Goal: Task Accomplishment & Management: Manage account settings

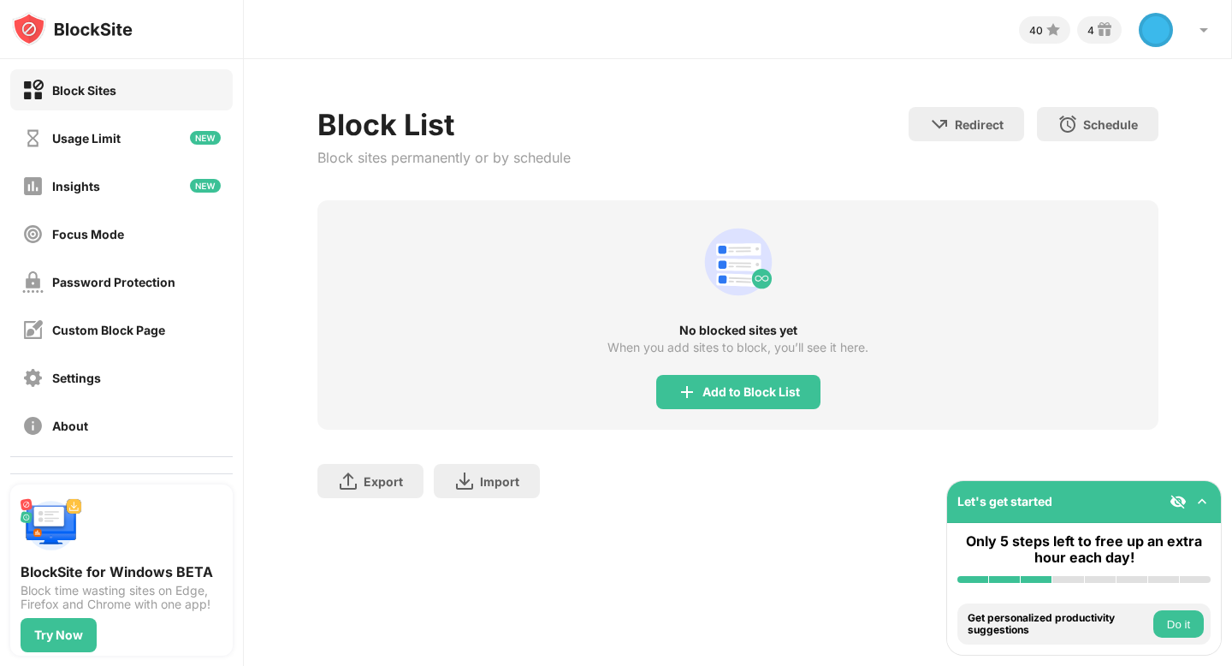
click at [59, 87] on div "Block Sites" at bounding box center [84, 90] width 64 height 15
click at [748, 382] on div "Add to Block List" at bounding box center [738, 392] width 164 height 34
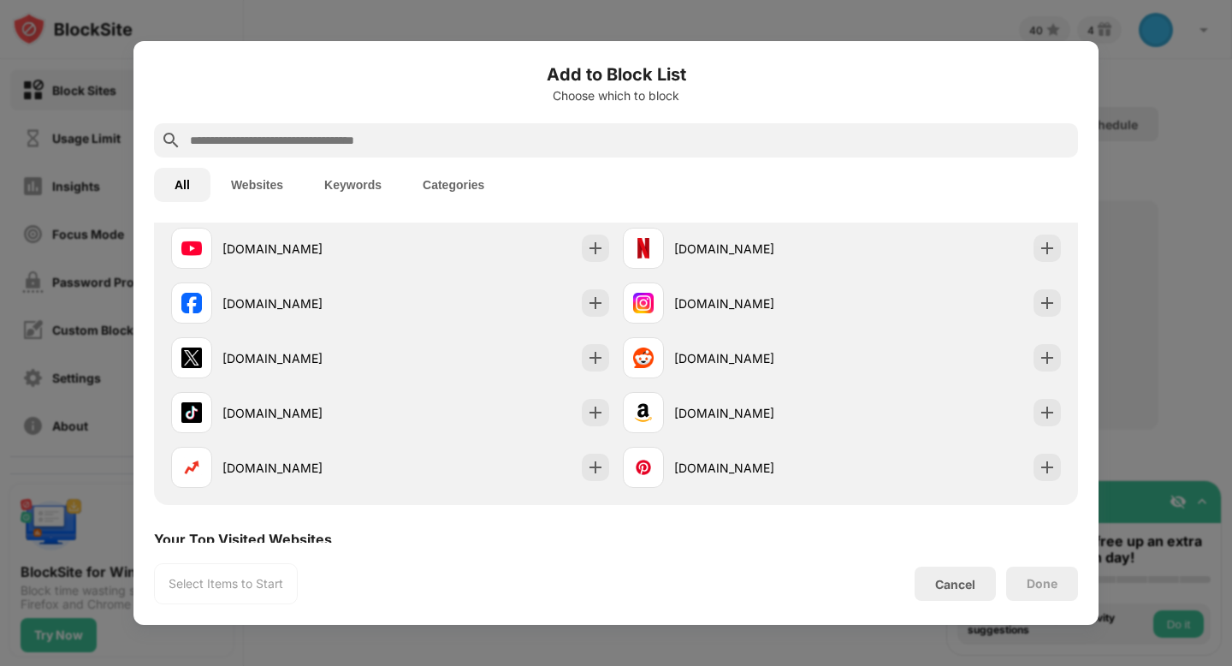
scroll to position [258, 0]
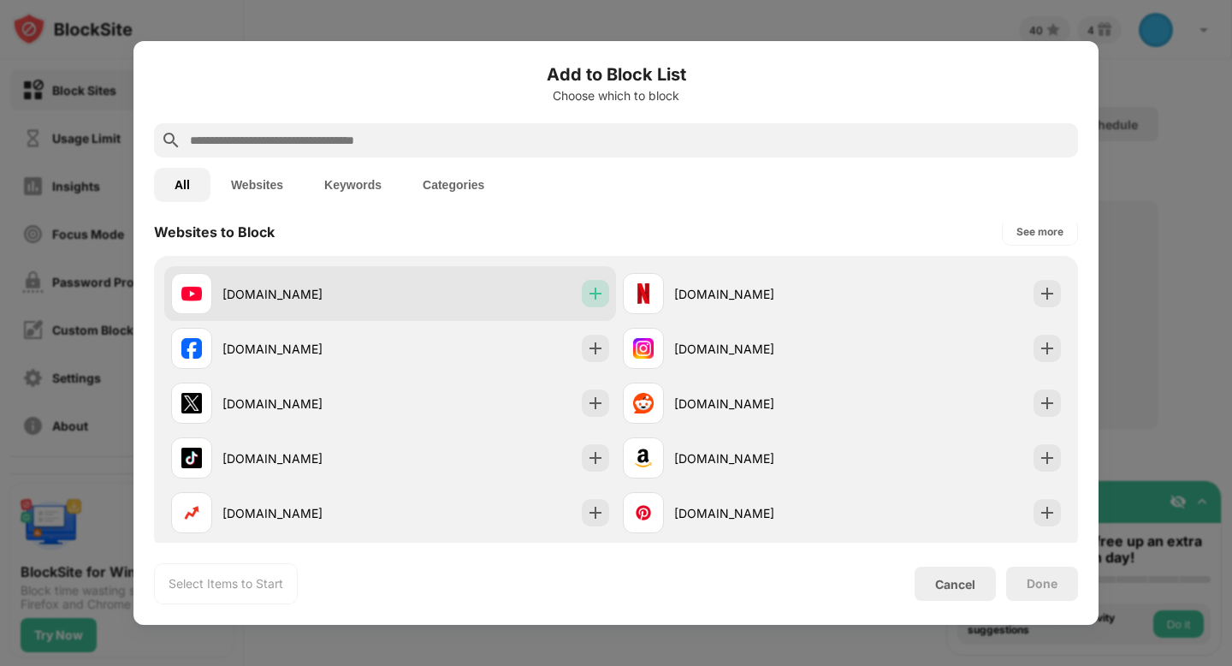
click at [587, 294] on img at bounding box center [595, 293] width 17 height 17
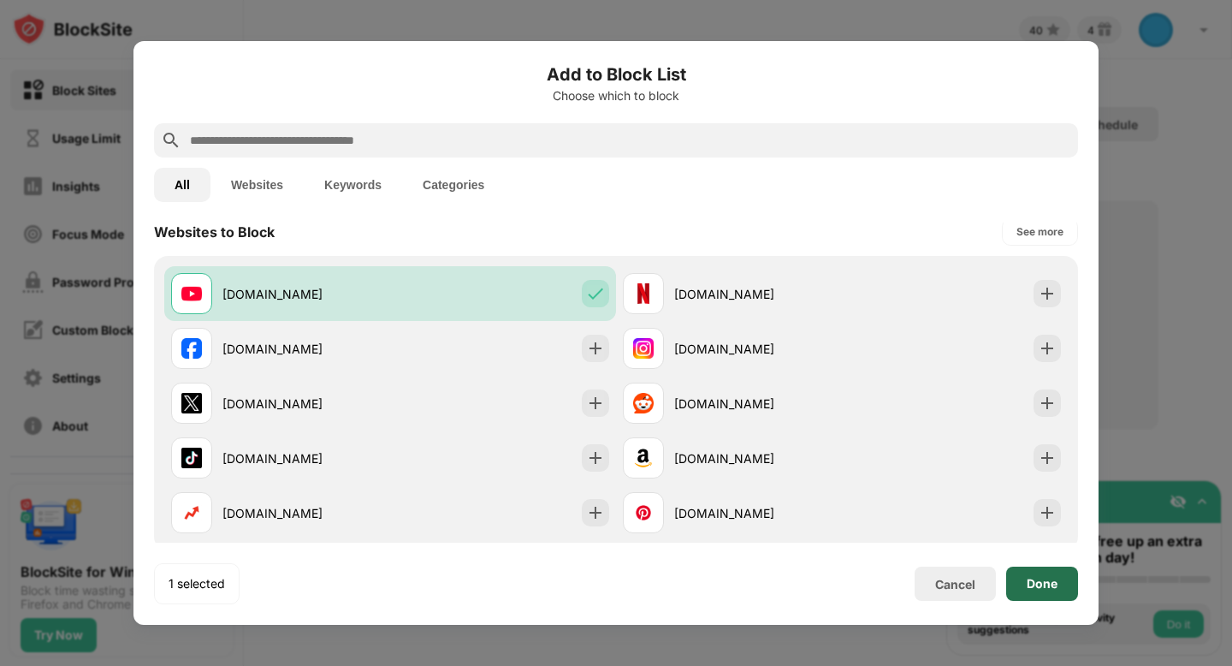
click at [1045, 570] on div "Done" at bounding box center [1042, 583] width 72 height 34
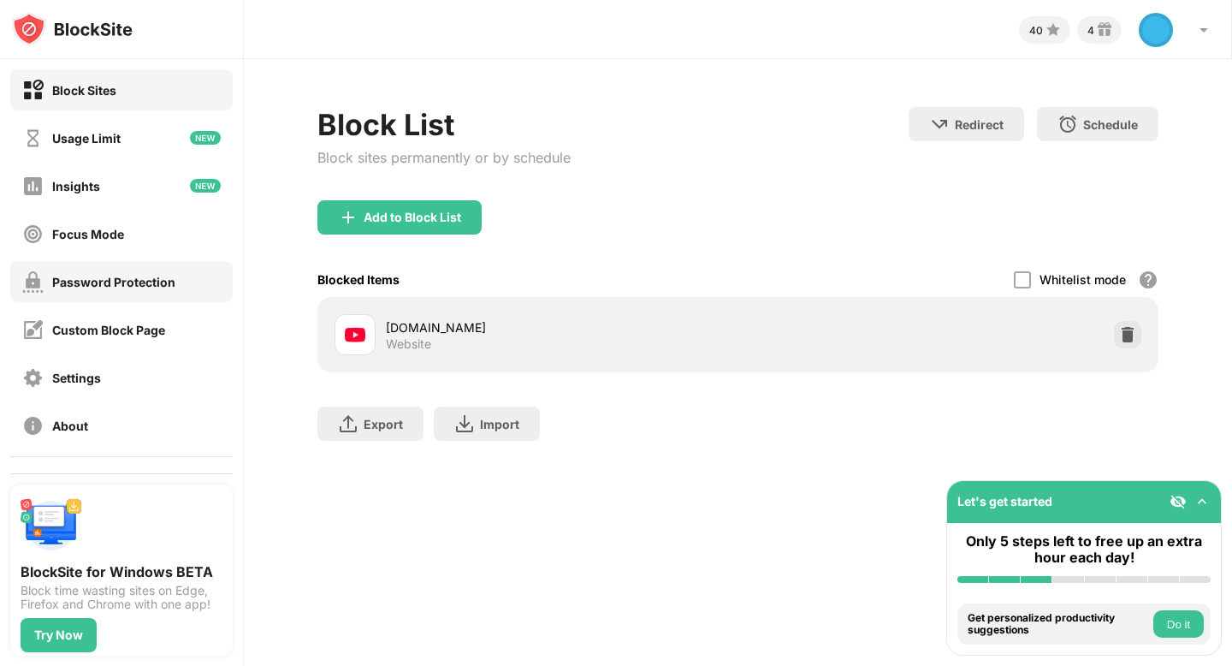
click at [86, 268] on div "Password Protection" at bounding box center [121, 281] width 222 height 41
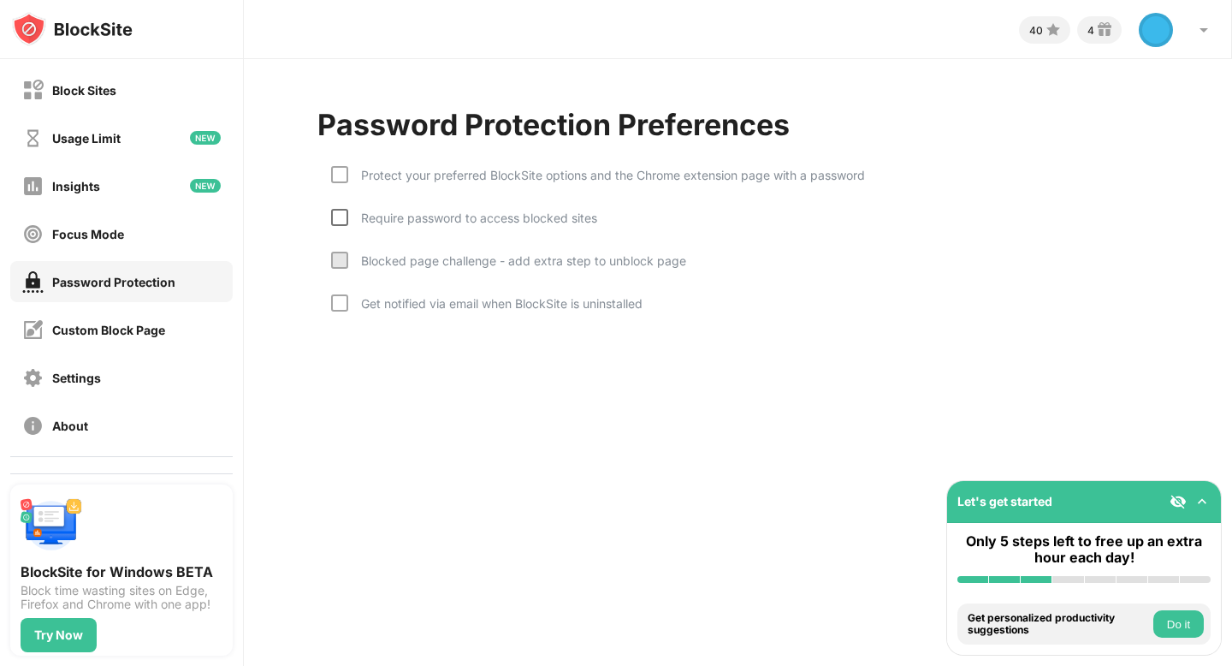
click at [342, 220] on div at bounding box center [339, 217] width 17 height 17
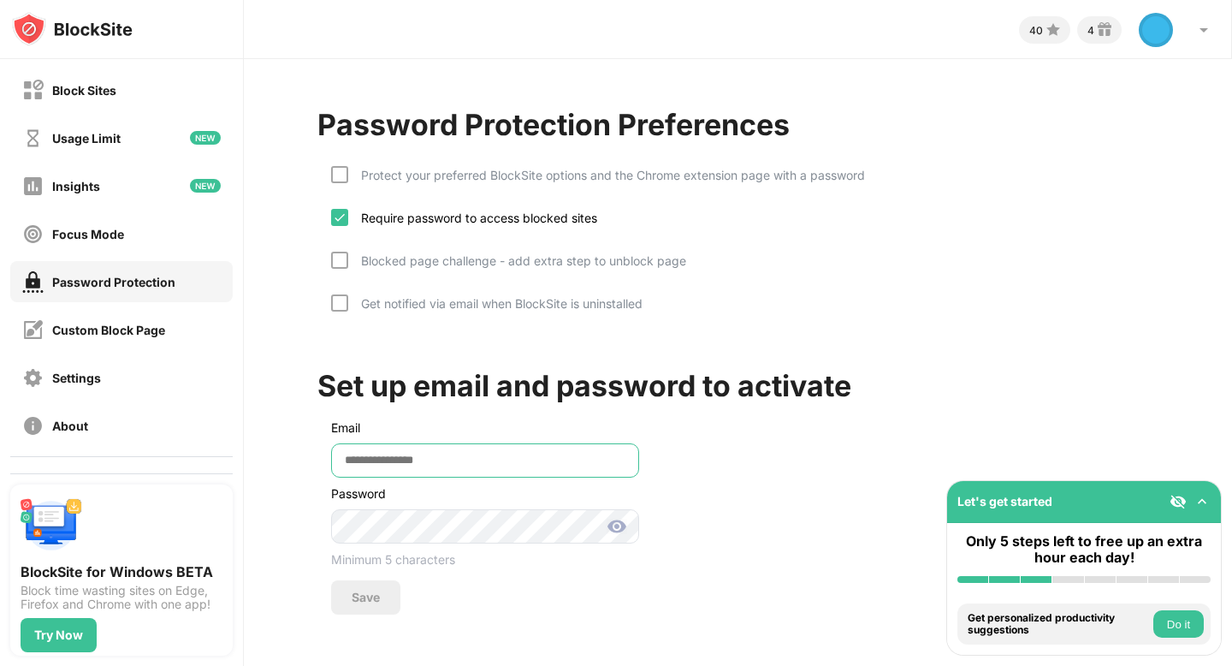
click at [356, 448] on input "email" at bounding box center [485, 460] width 308 height 34
click at [372, 464] on input "email" at bounding box center [485, 460] width 308 height 34
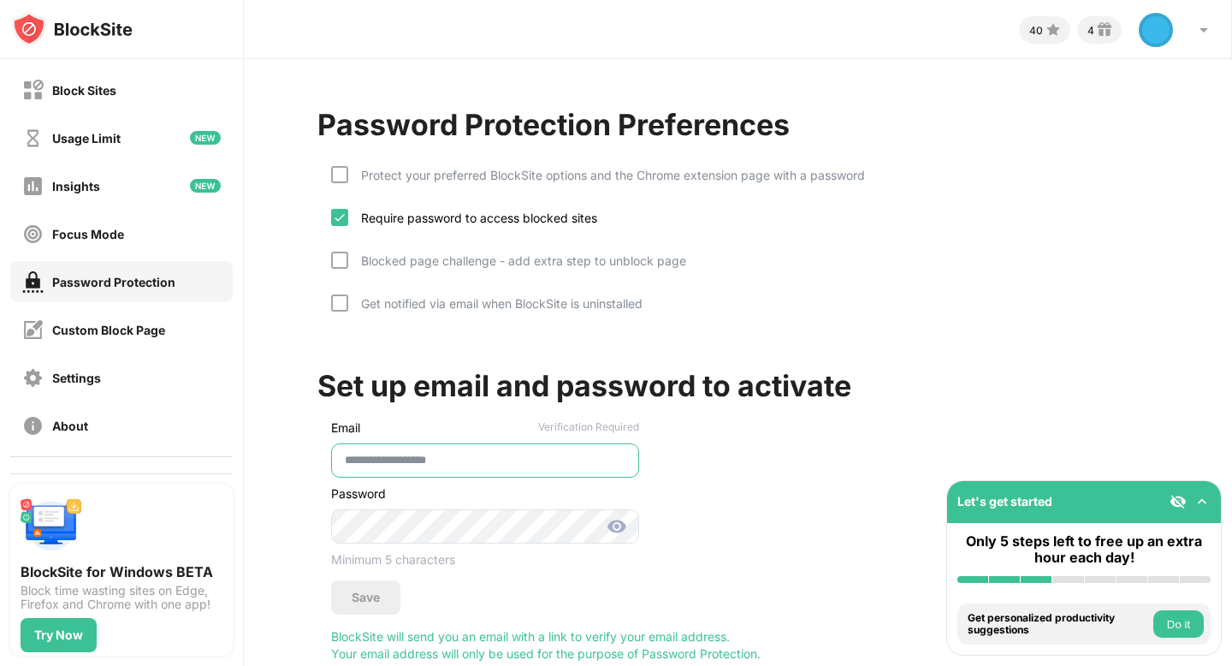
type input "**********"
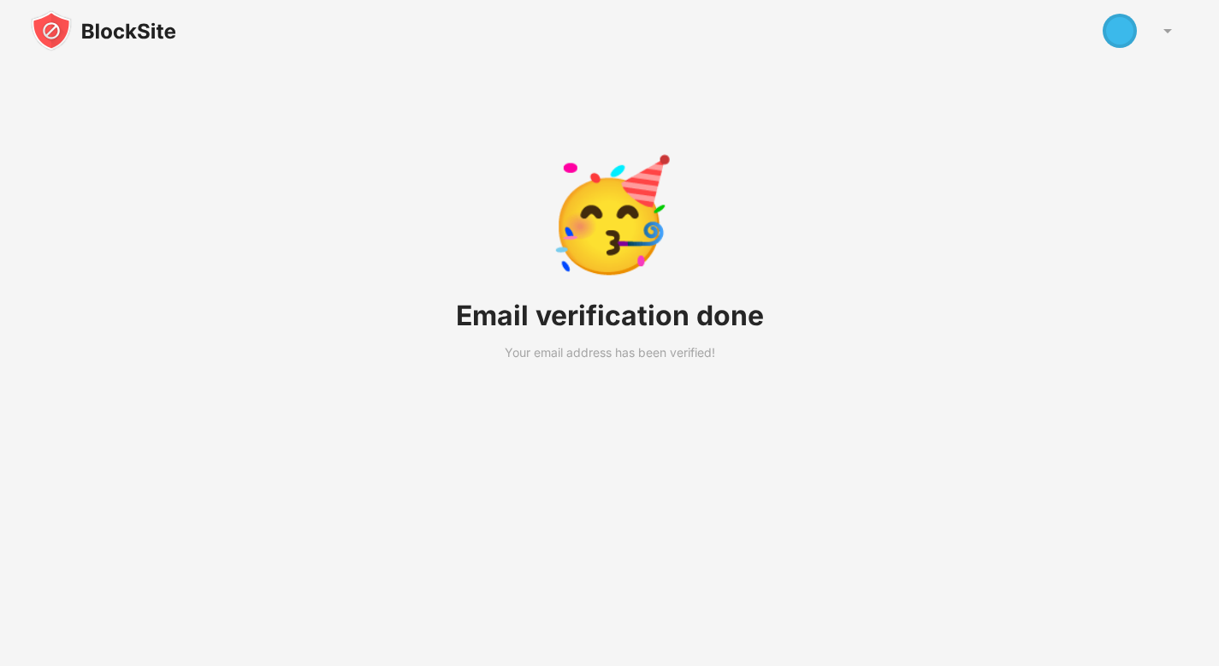
click at [44, 21] on img at bounding box center [103, 30] width 145 height 41
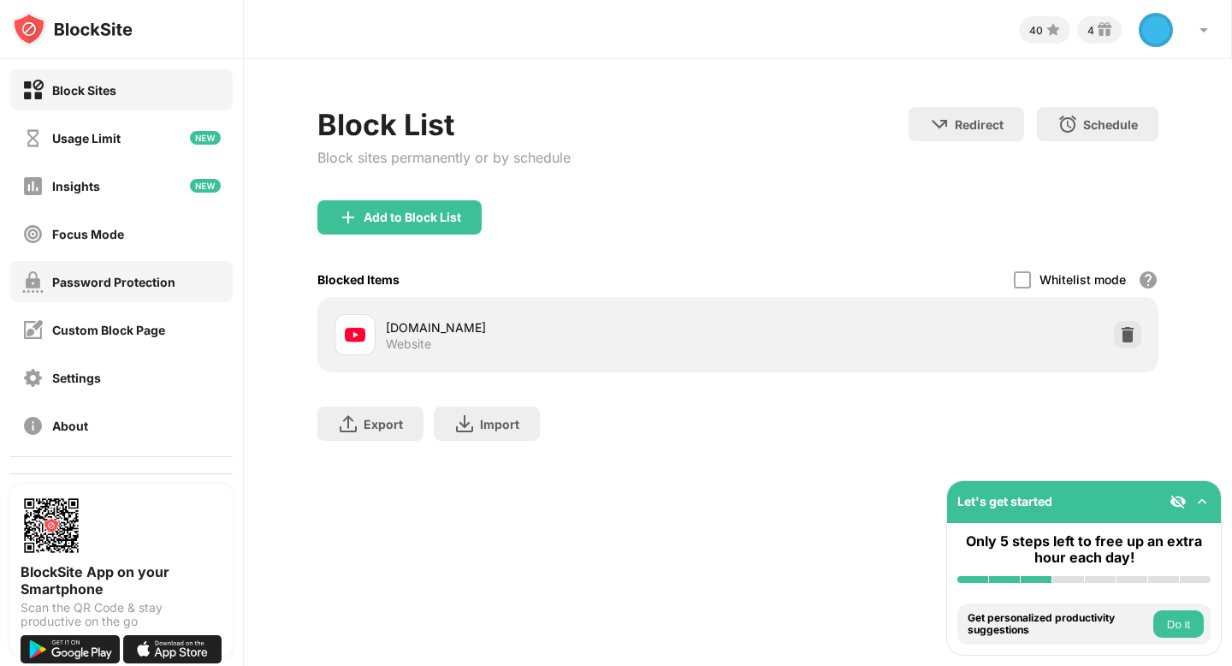
click at [122, 282] on div "Password Protection" at bounding box center [113, 282] width 123 height 15
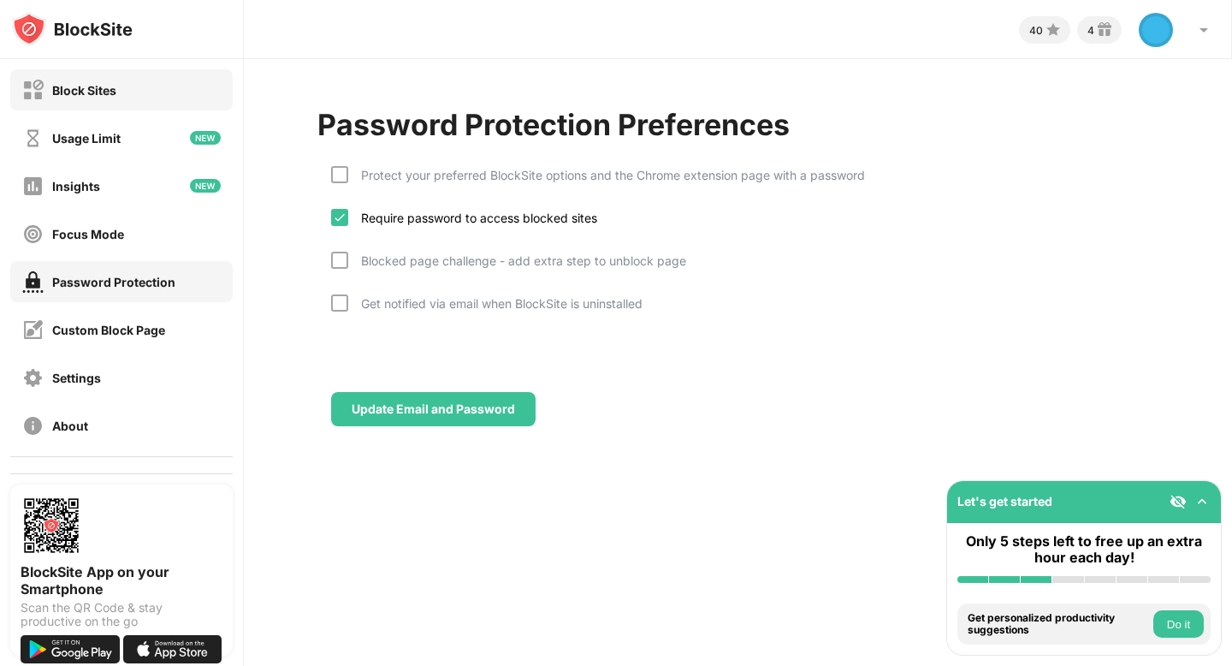
click at [80, 88] on div "Block Sites" at bounding box center [84, 90] width 64 height 15
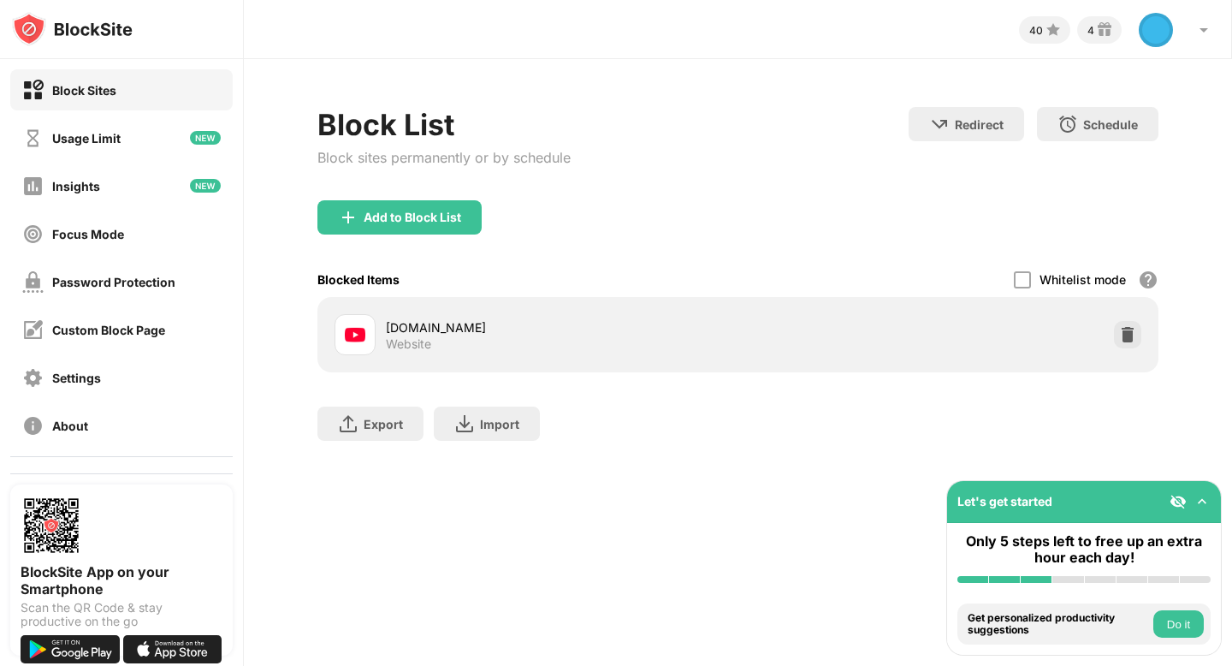
click at [846, 329] on div "[DOMAIN_NAME] Website" at bounding box center [738, 334] width 820 height 55
click at [353, 222] on img at bounding box center [348, 217] width 21 height 21
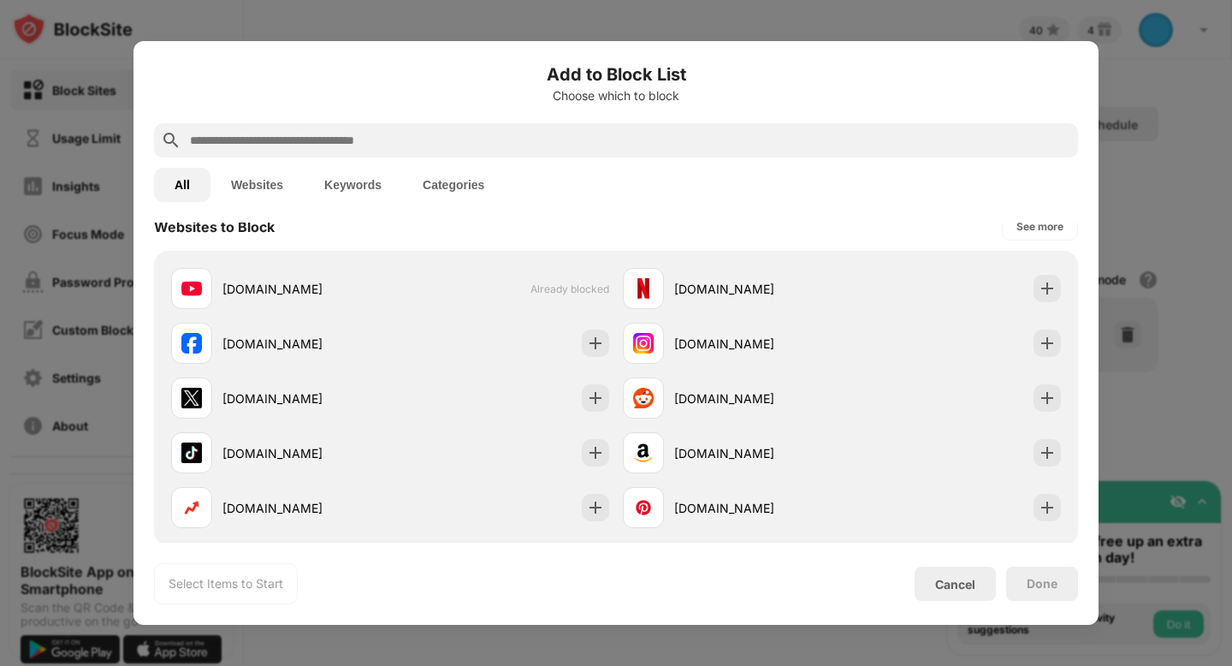
scroll to position [337, 0]
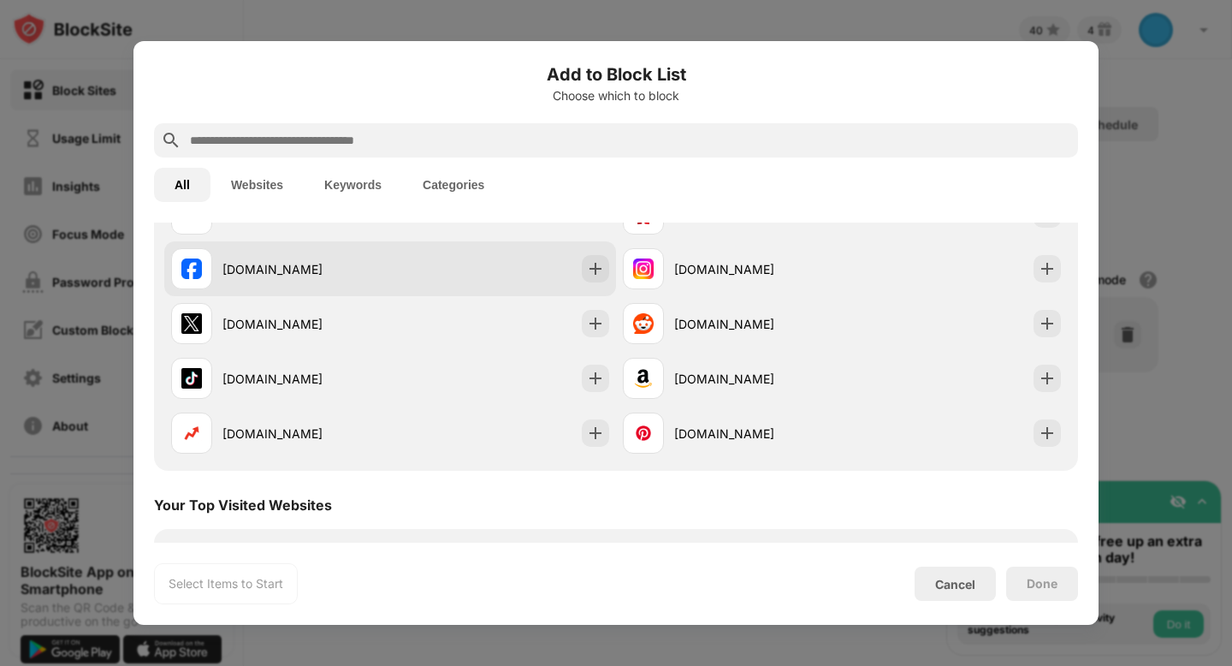
click at [597, 273] on img at bounding box center [595, 268] width 17 height 17
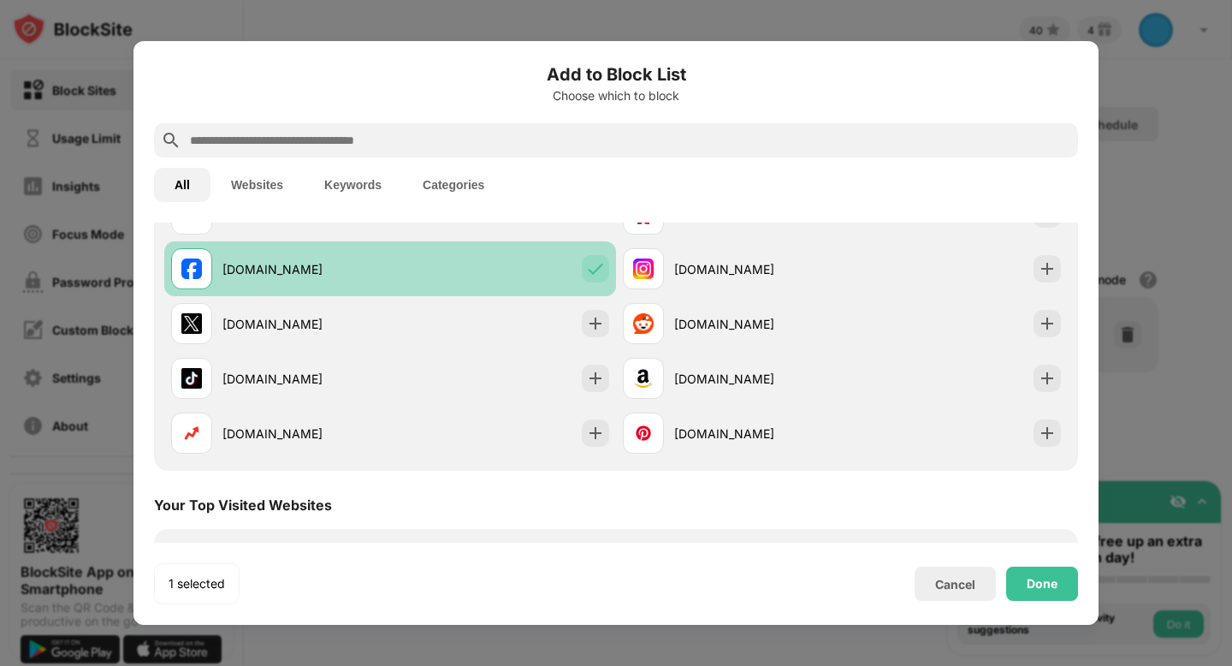
click at [597, 254] on div "[DOMAIN_NAME]" at bounding box center [390, 268] width 452 height 55
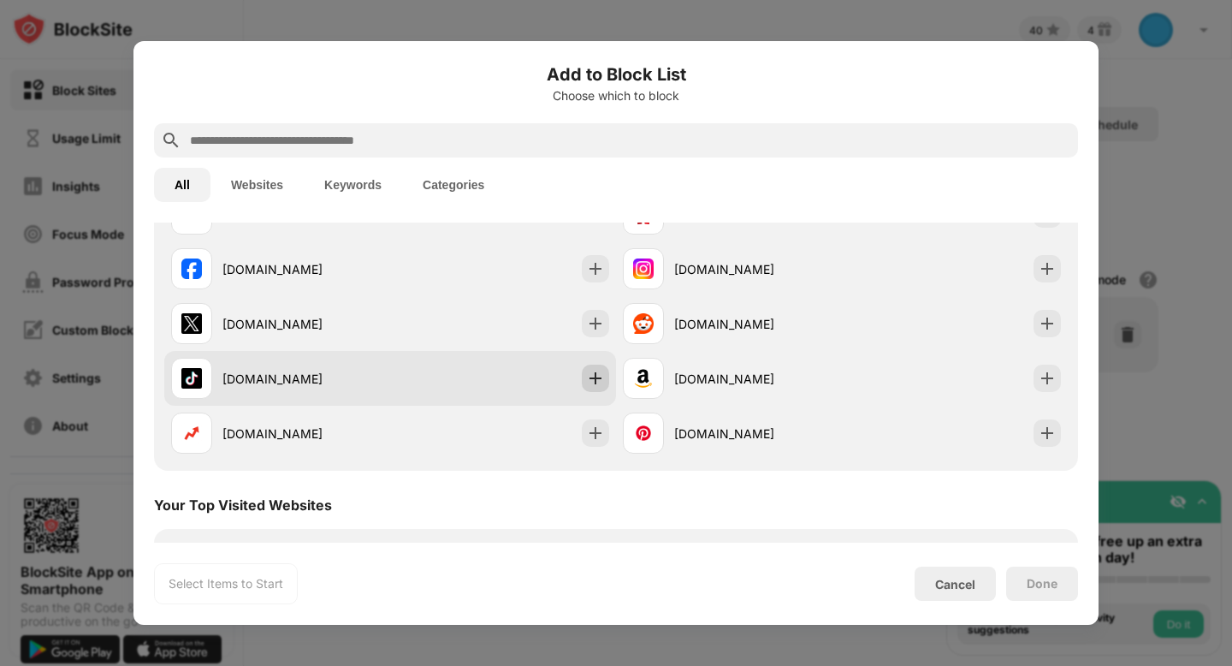
click at [590, 384] on img at bounding box center [595, 378] width 17 height 17
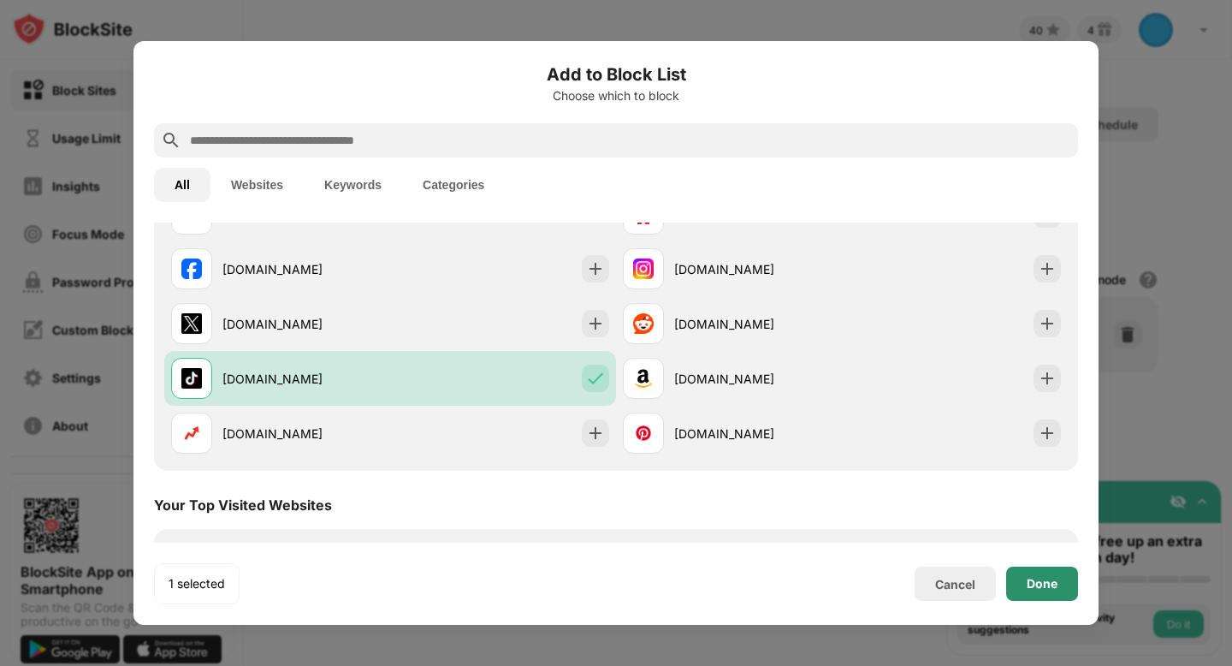
click at [1057, 579] on div "Done" at bounding box center [1042, 584] width 31 height 14
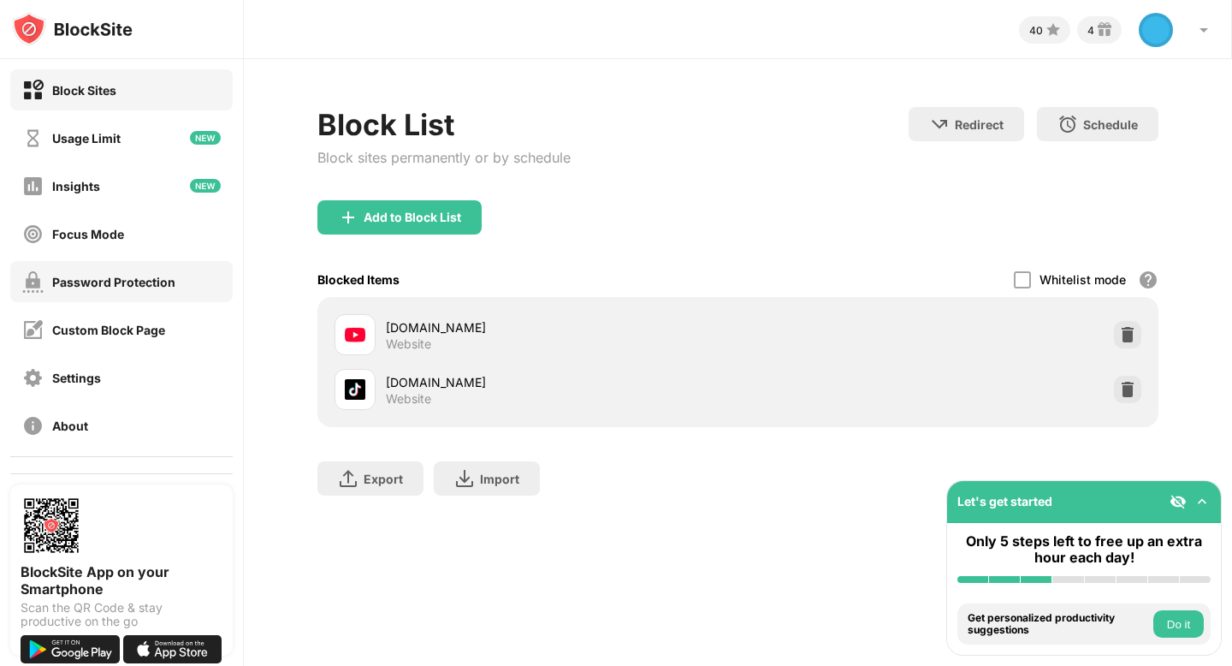
click at [86, 276] on div "Password Protection" at bounding box center [113, 282] width 123 height 15
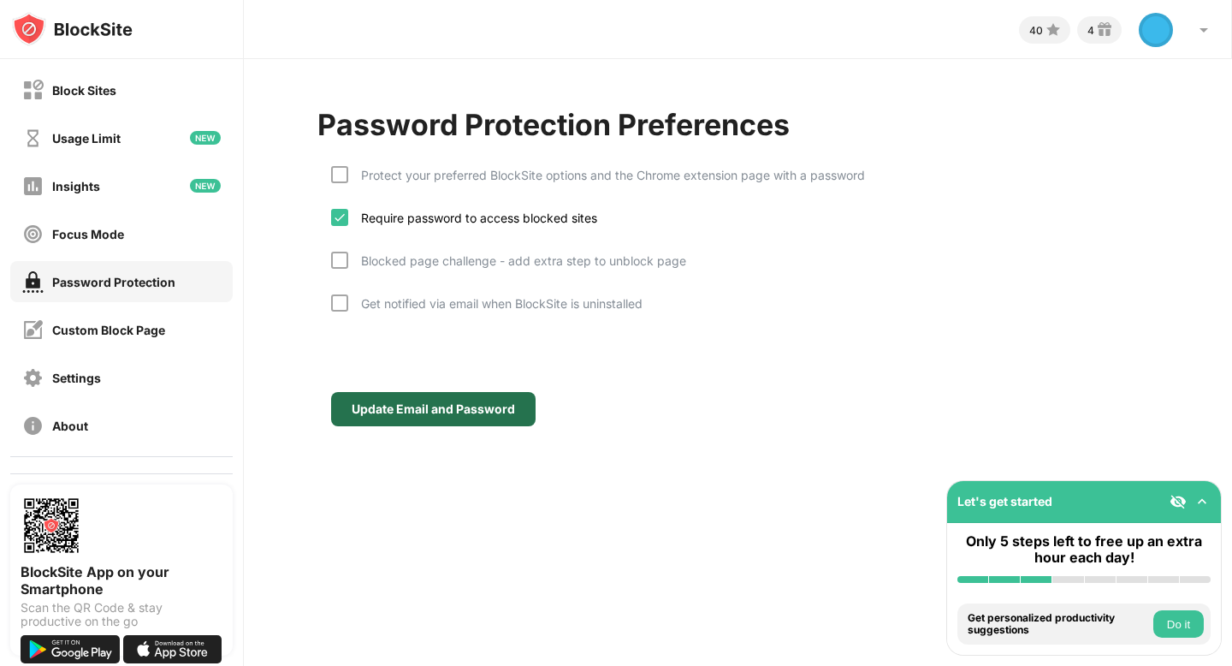
click at [438, 412] on div "Update Email and Password" at bounding box center [433, 409] width 163 height 14
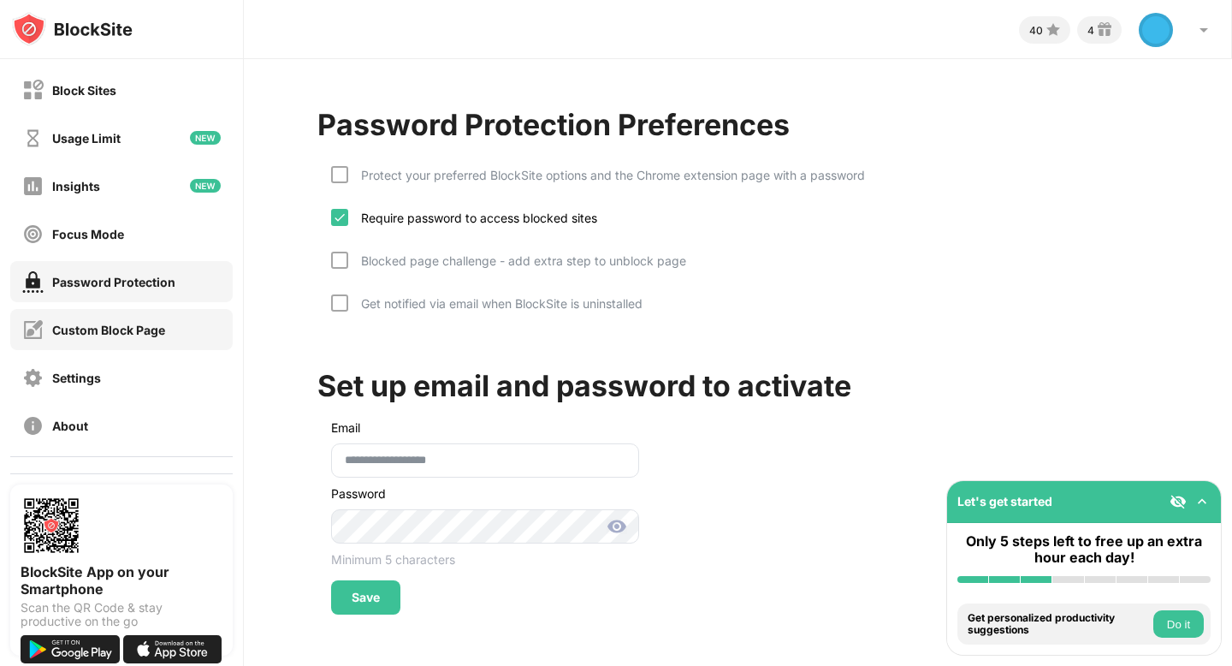
click at [115, 311] on div "Custom Block Page" at bounding box center [121, 329] width 222 height 41
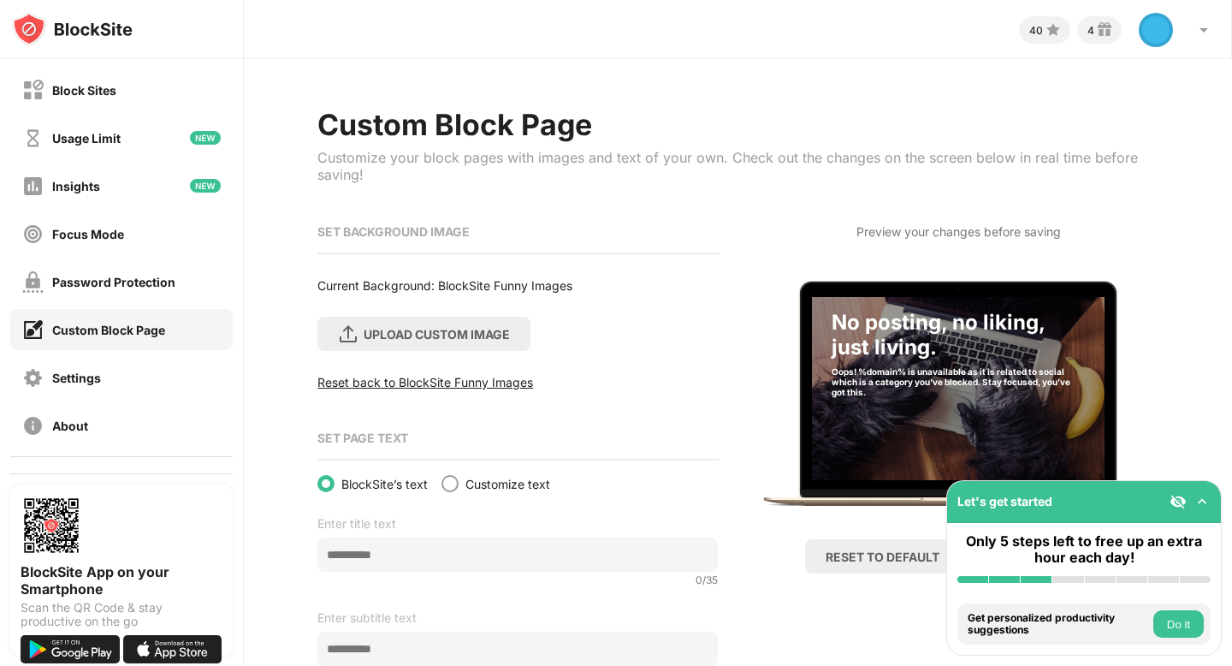
click at [1204, 496] on img at bounding box center [1202, 501] width 17 height 17
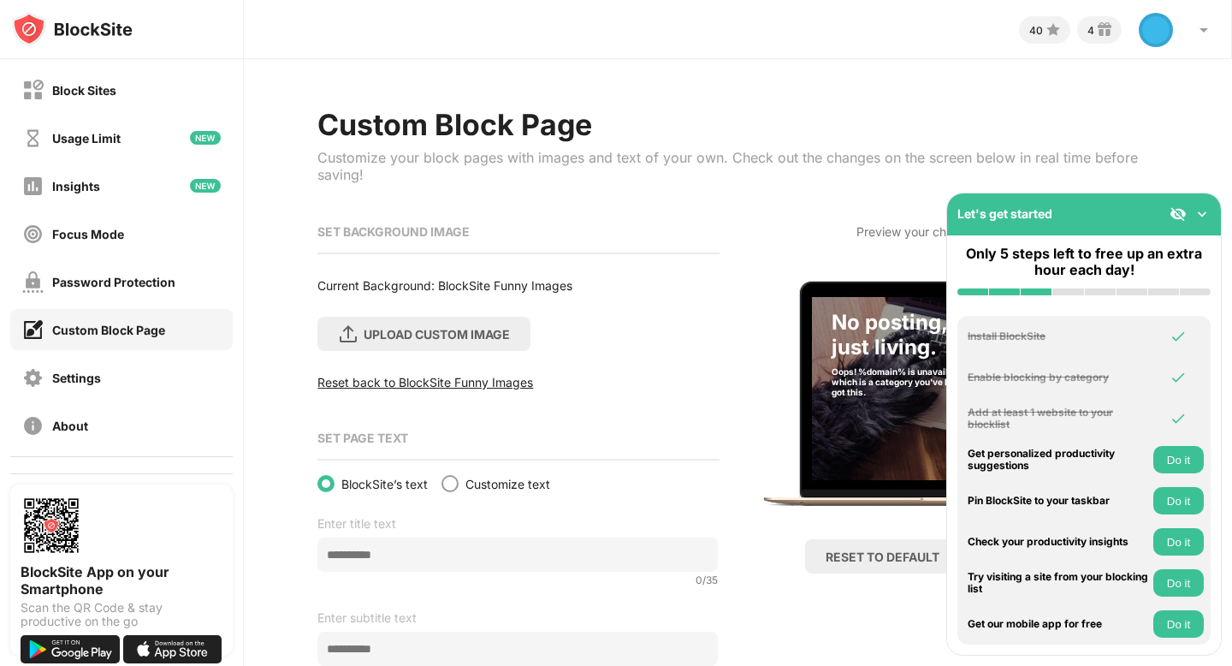
click at [1209, 211] on img at bounding box center [1202, 213] width 17 height 17
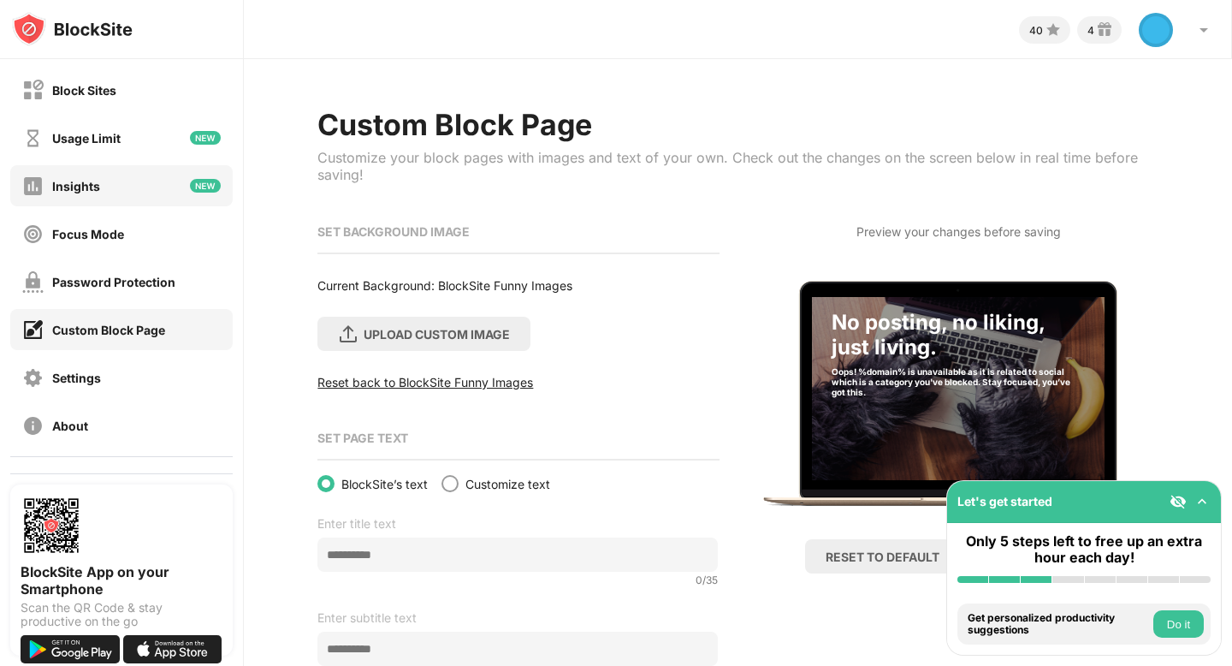
click at [86, 181] on div "Insights" at bounding box center [76, 186] width 48 height 15
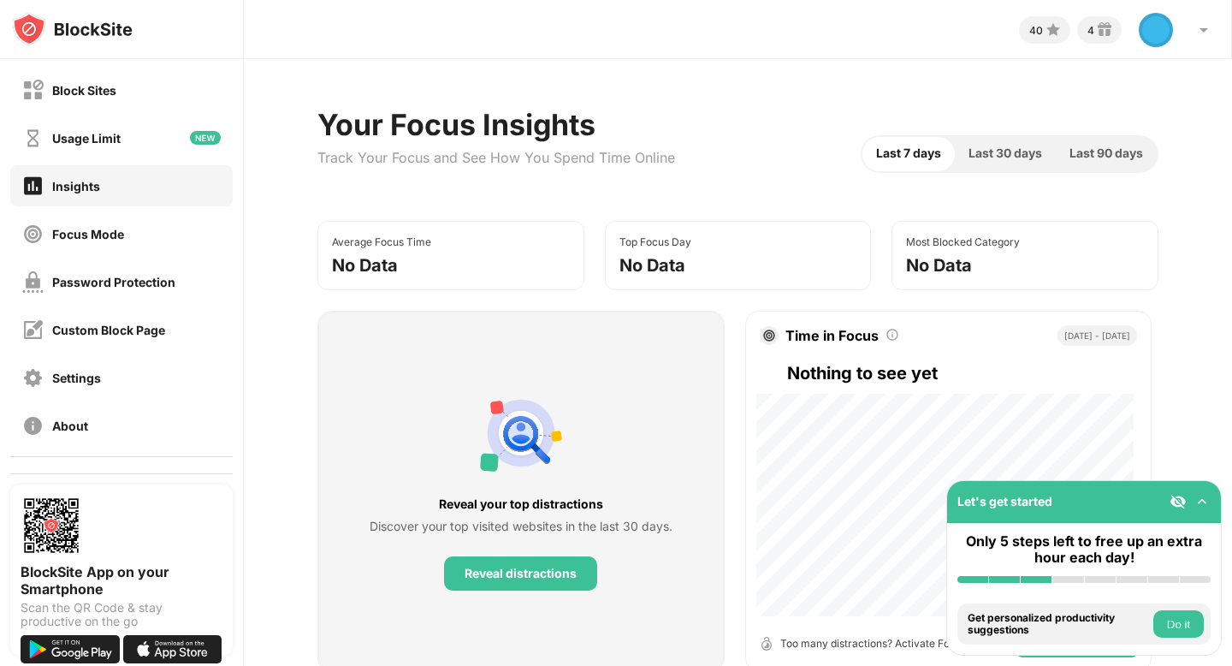
click at [88, 120] on div "Usage Limit" at bounding box center [121, 137] width 222 height 41
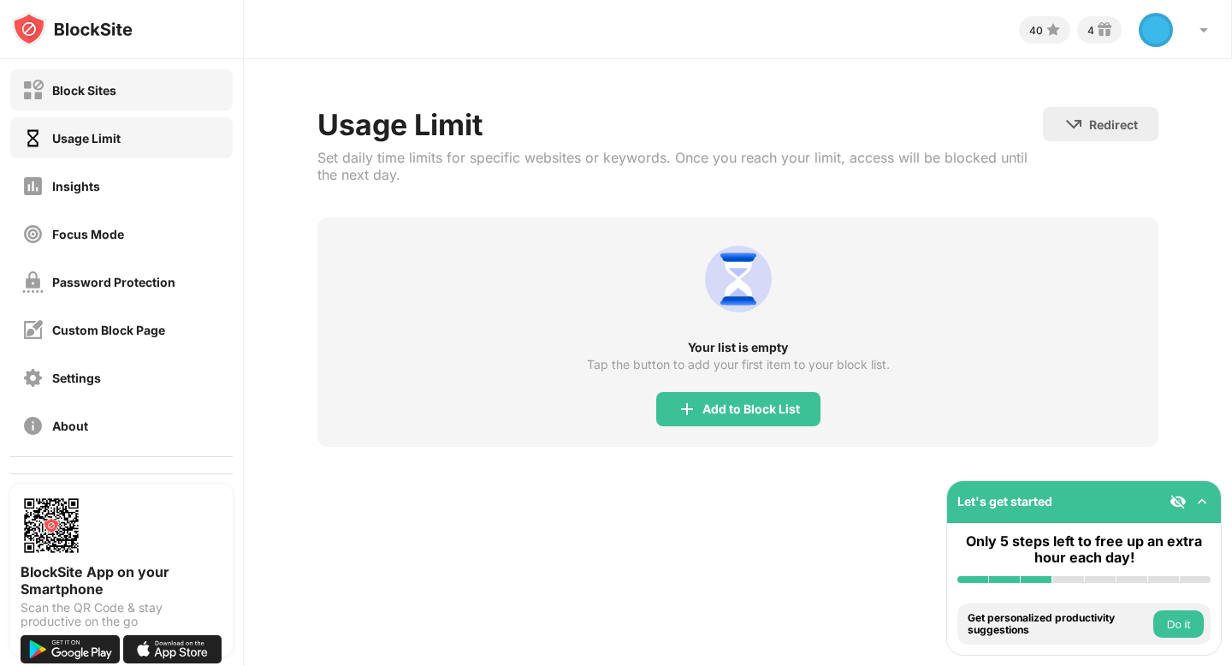
click at [88, 96] on div "Block Sites" at bounding box center [84, 90] width 64 height 15
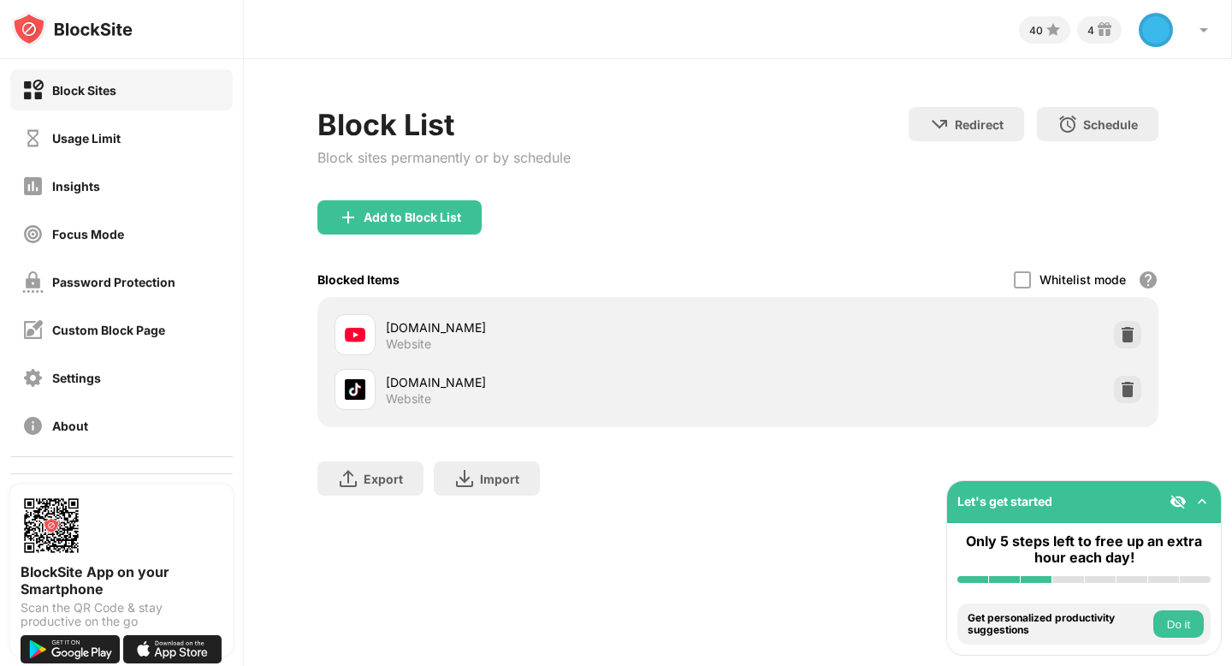
click at [1196, 619] on button "Do it" at bounding box center [1179, 623] width 50 height 27
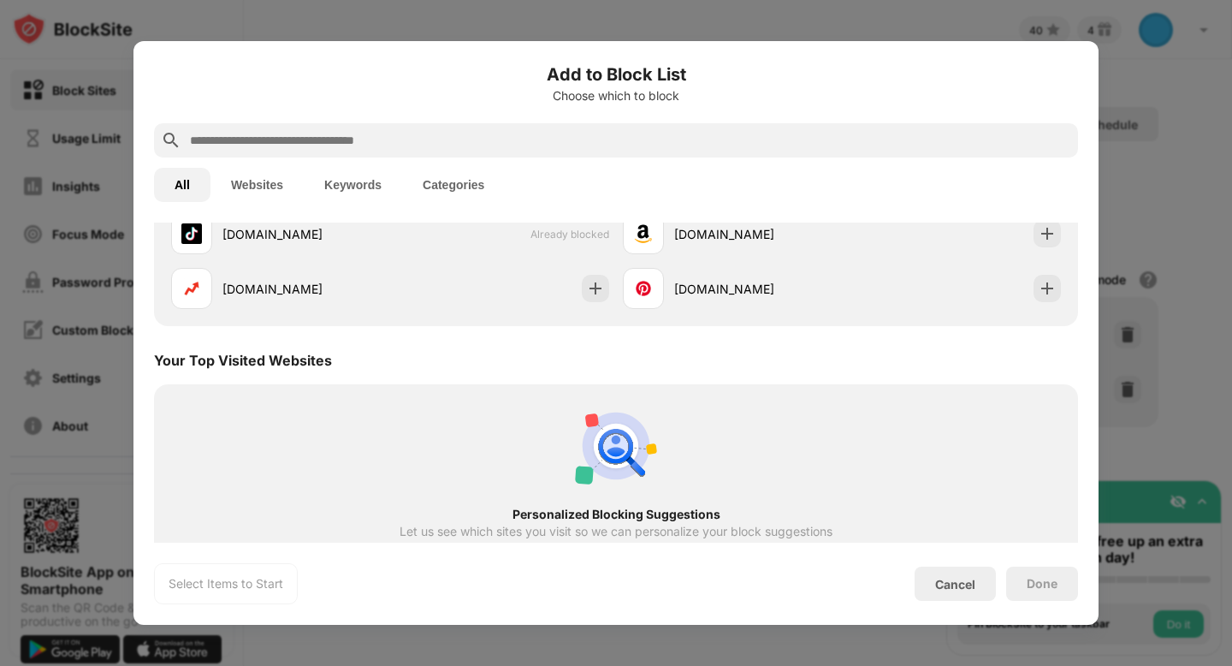
scroll to position [596, 0]
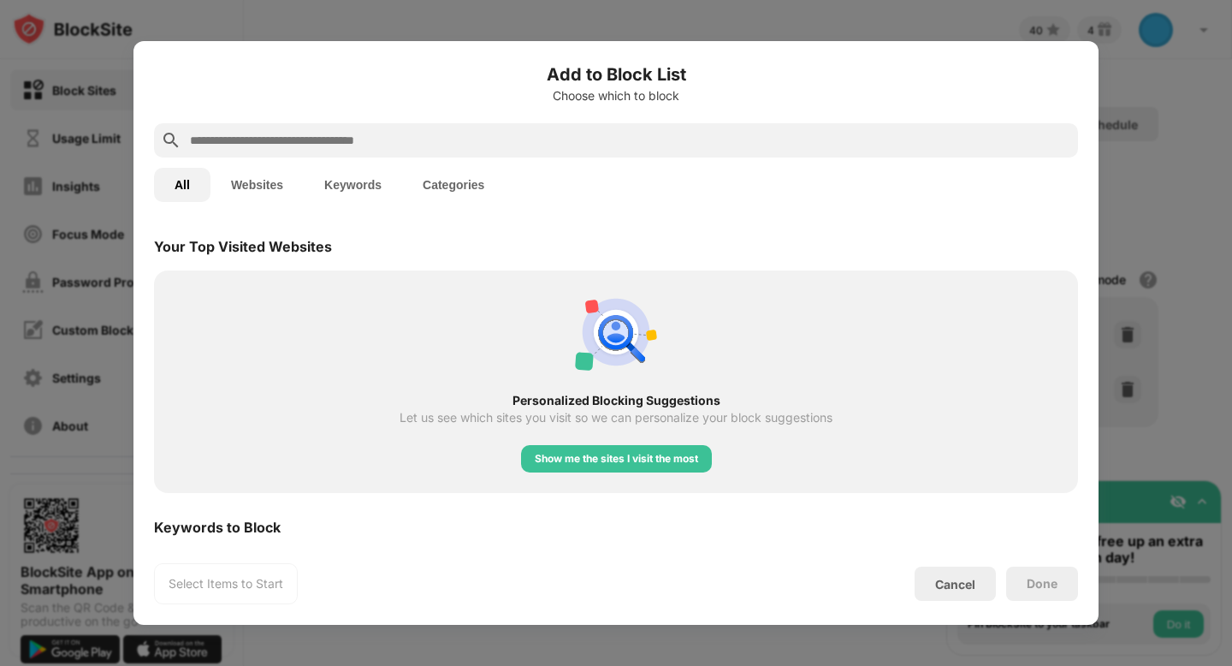
click at [1196, 619] on div at bounding box center [616, 333] width 1232 height 666
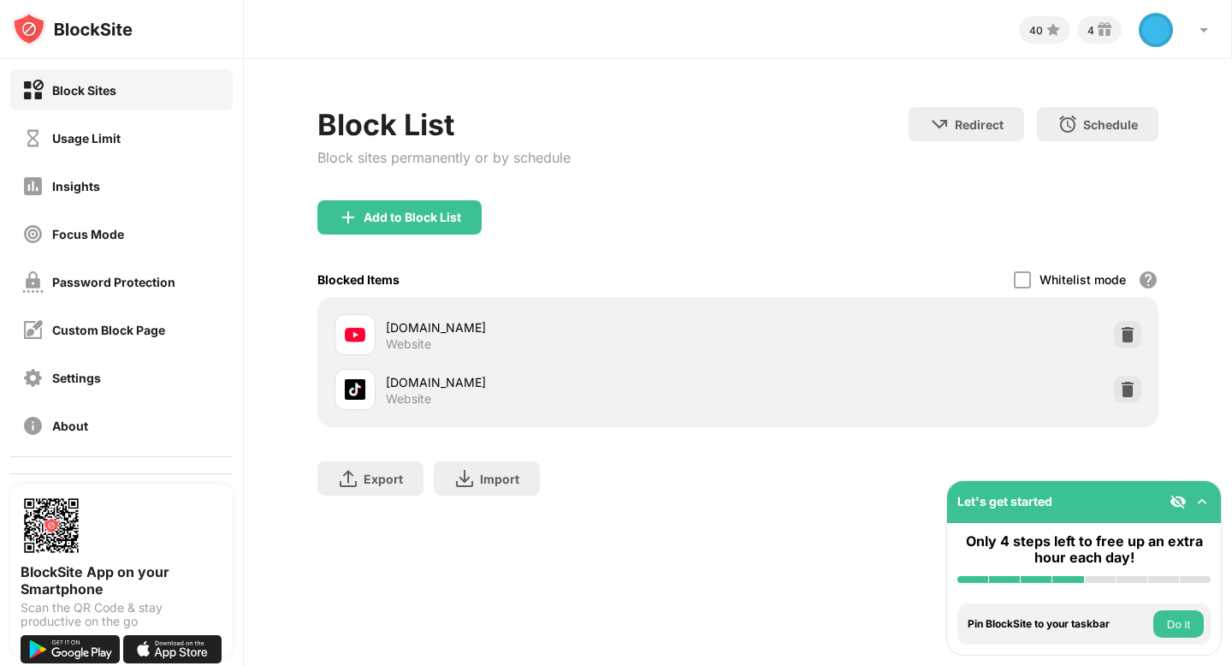
click at [1190, 622] on button "Do it" at bounding box center [1179, 623] width 50 height 27
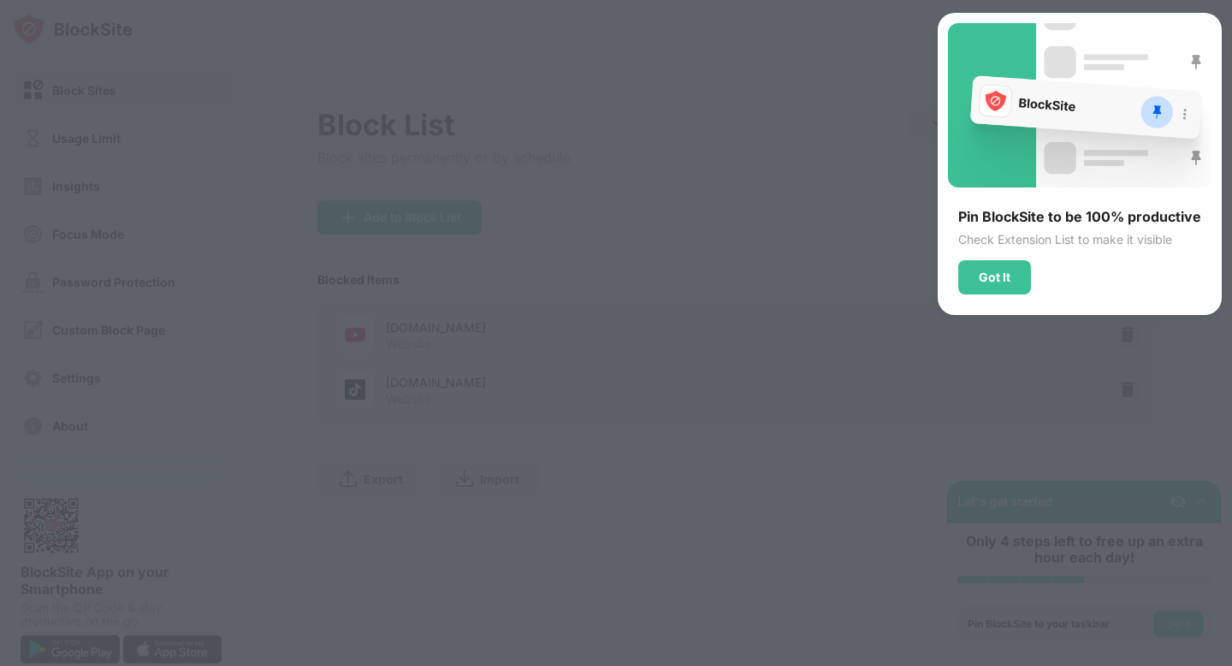
click at [1190, 622] on div at bounding box center [616, 333] width 1232 height 666
click at [1149, 614] on div at bounding box center [616, 333] width 1232 height 666
click at [981, 277] on div "Got It" at bounding box center [995, 277] width 32 height 14
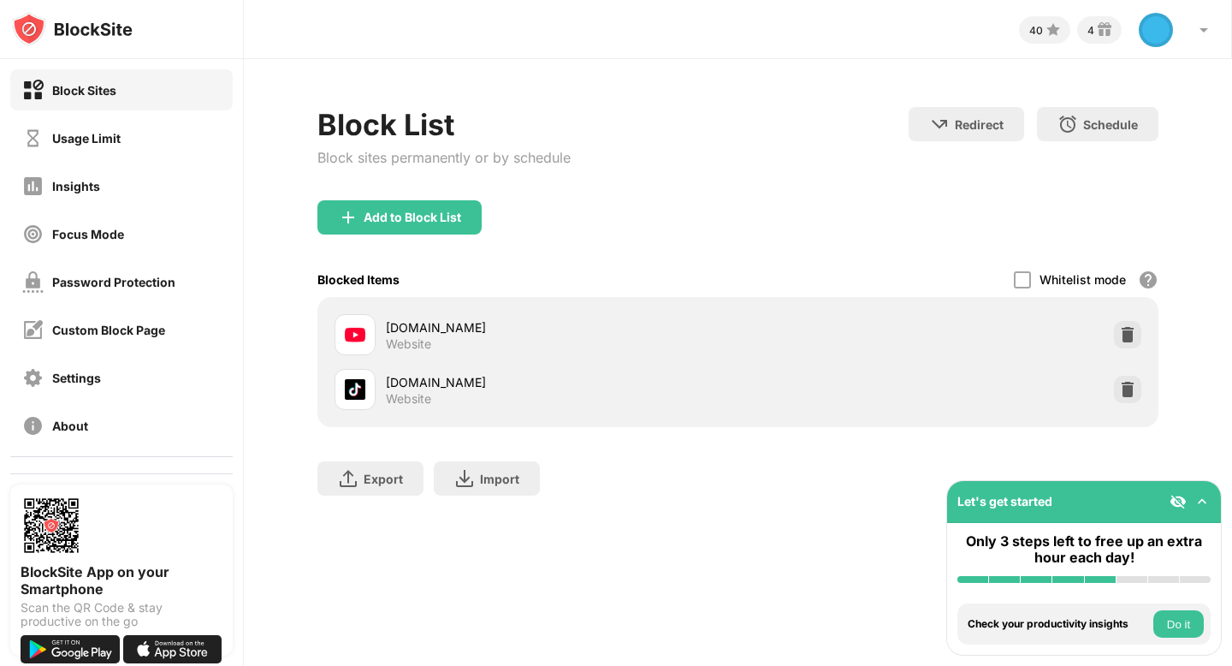
click at [1059, 578] on div at bounding box center [1068, 579] width 31 height 7
click at [1048, 578] on div at bounding box center [1036, 579] width 31 height 7
click at [1188, 630] on button "Do it" at bounding box center [1179, 623] width 50 height 27
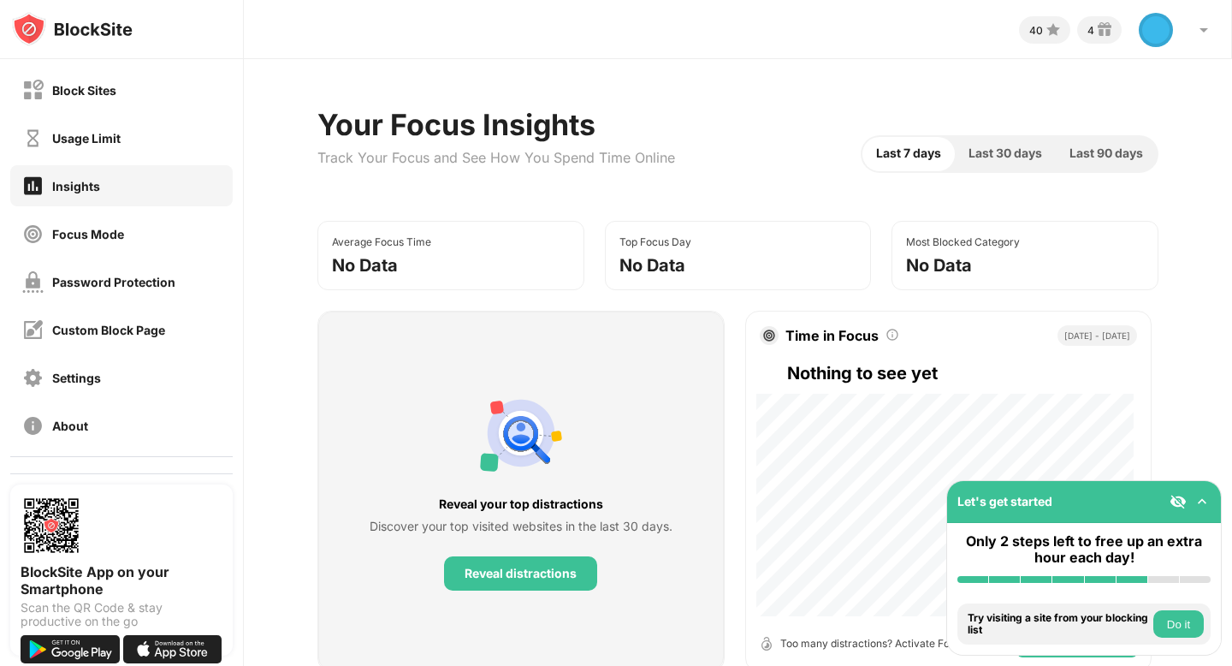
click at [1187, 630] on button "Do it" at bounding box center [1179, 623] width 50 height 27
click at [1191, 620] on button "Do it" at bounding box center [1179, 623] width 50 height 27
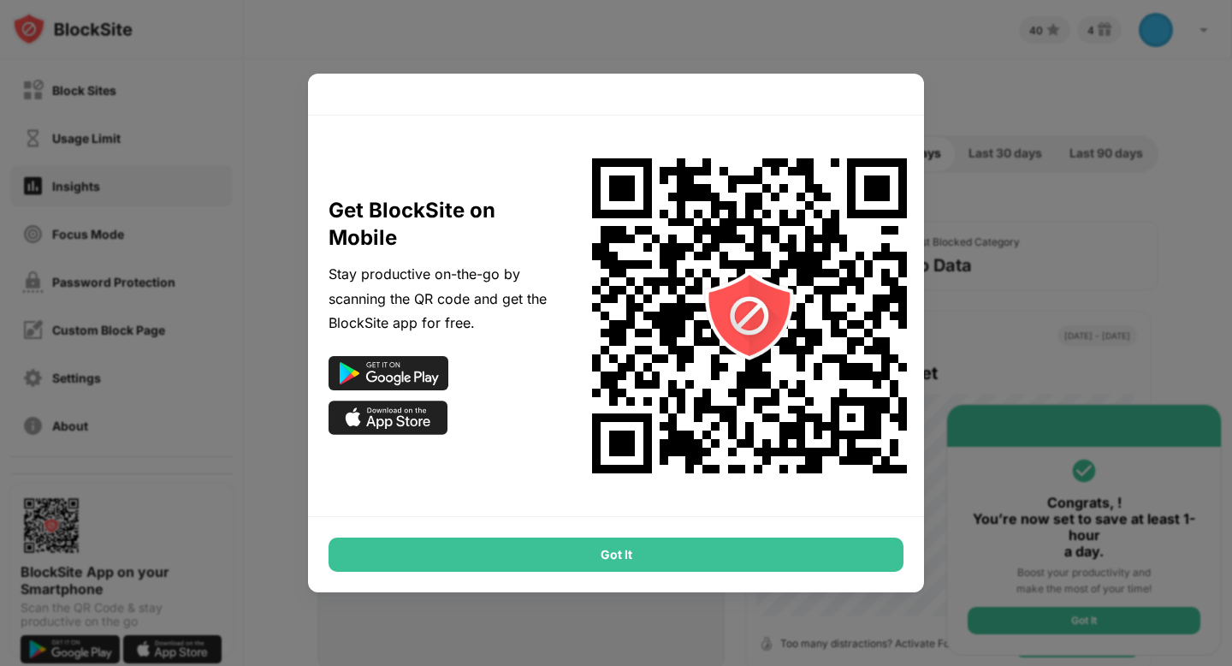
click at [682, 553] on div "Got It" at bounding box center [616, 554] width 575 height 34
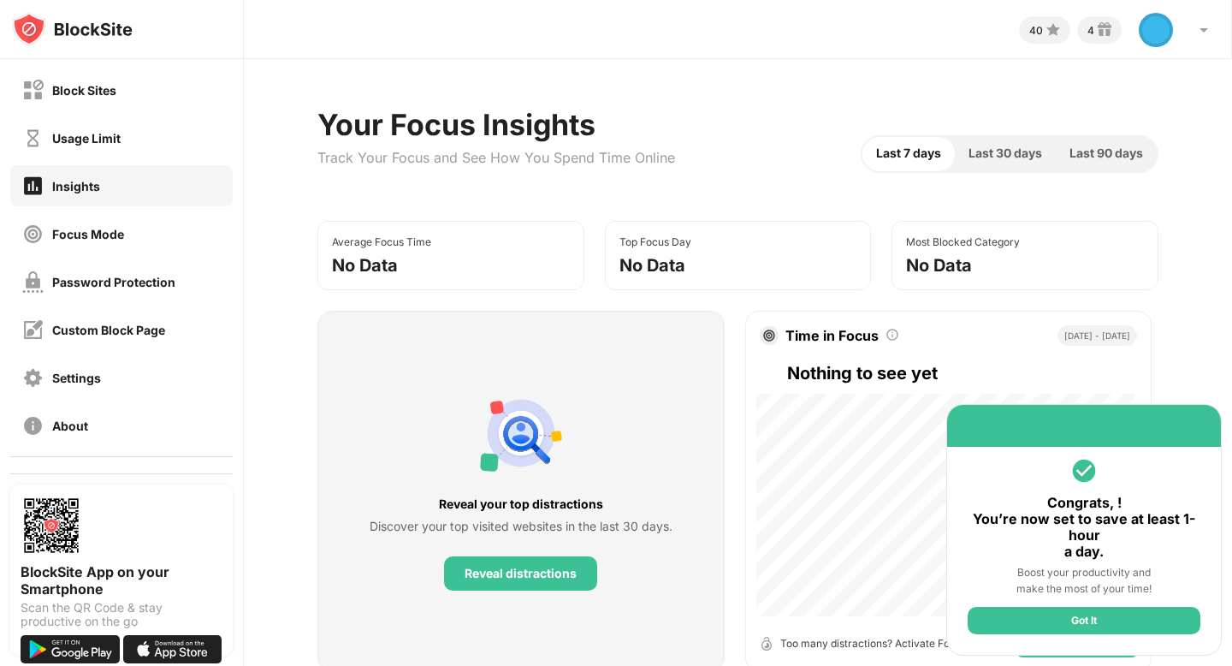
click at [1071, 617] on div "Got It" at bounding box center [1084, 620] width 233 height 27
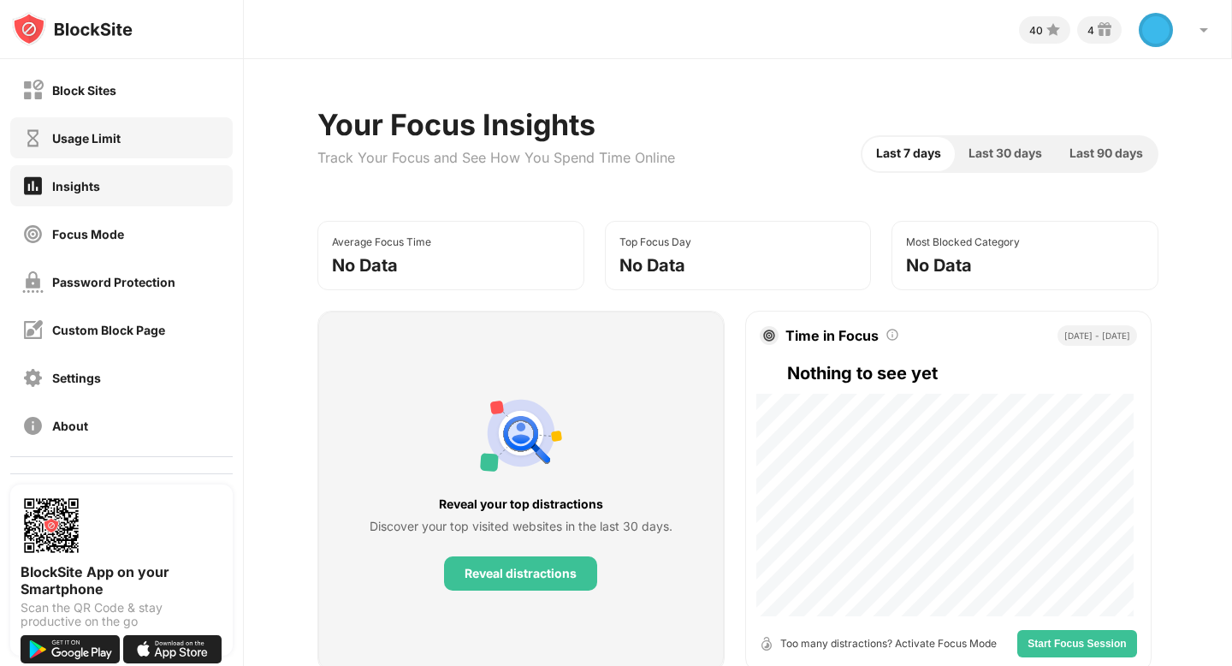
click at [80, 134] on div "Usage Limit" at bounding box center [86, 138] width 68 height 15
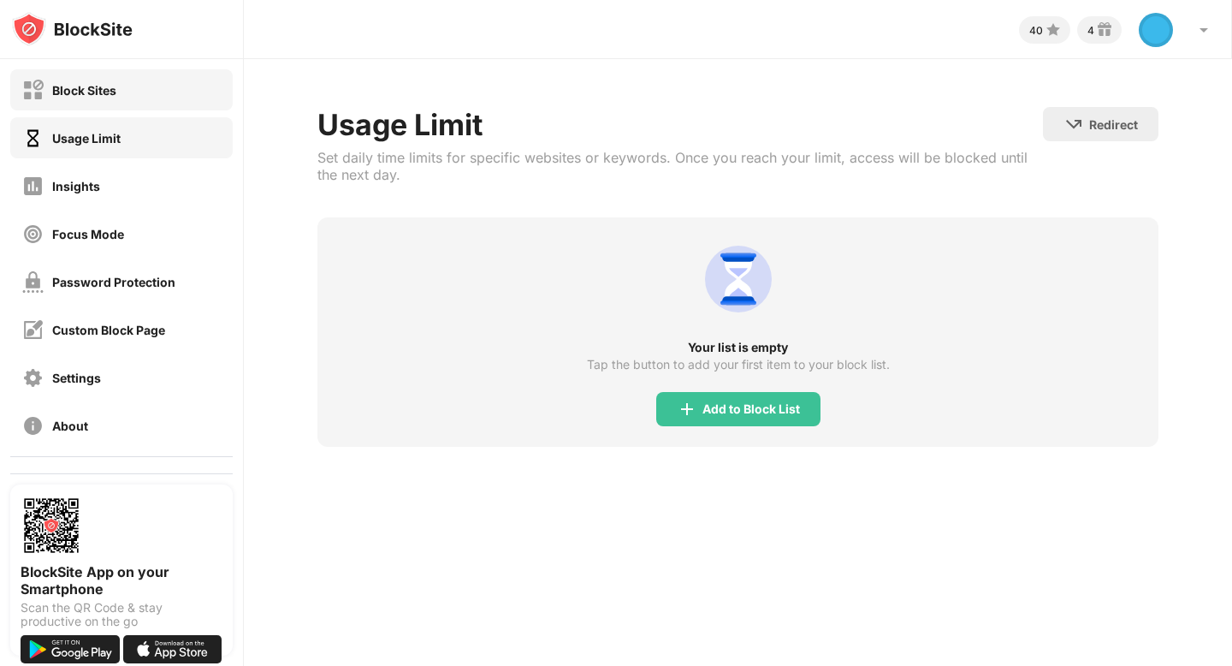
click at [90, 101] on div "Block Sites" at bounding box center [121, 89] width 222 height 41
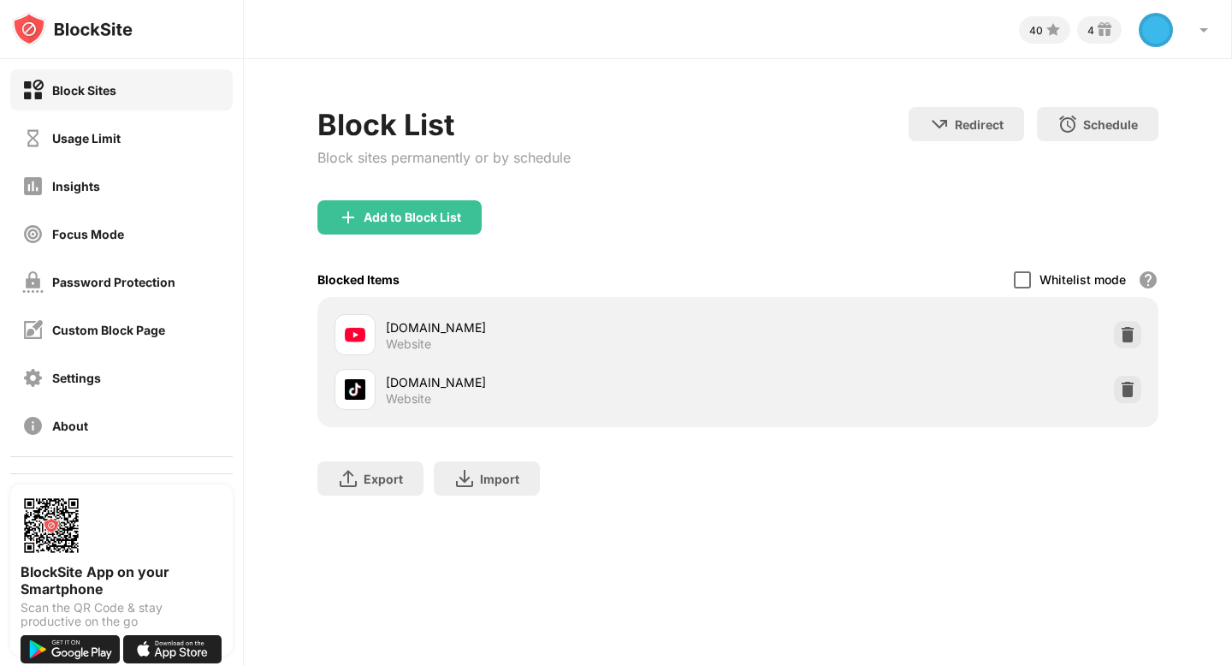
click at [1018, 276] on div at bounding box center [1022, 279] width 17 height 17
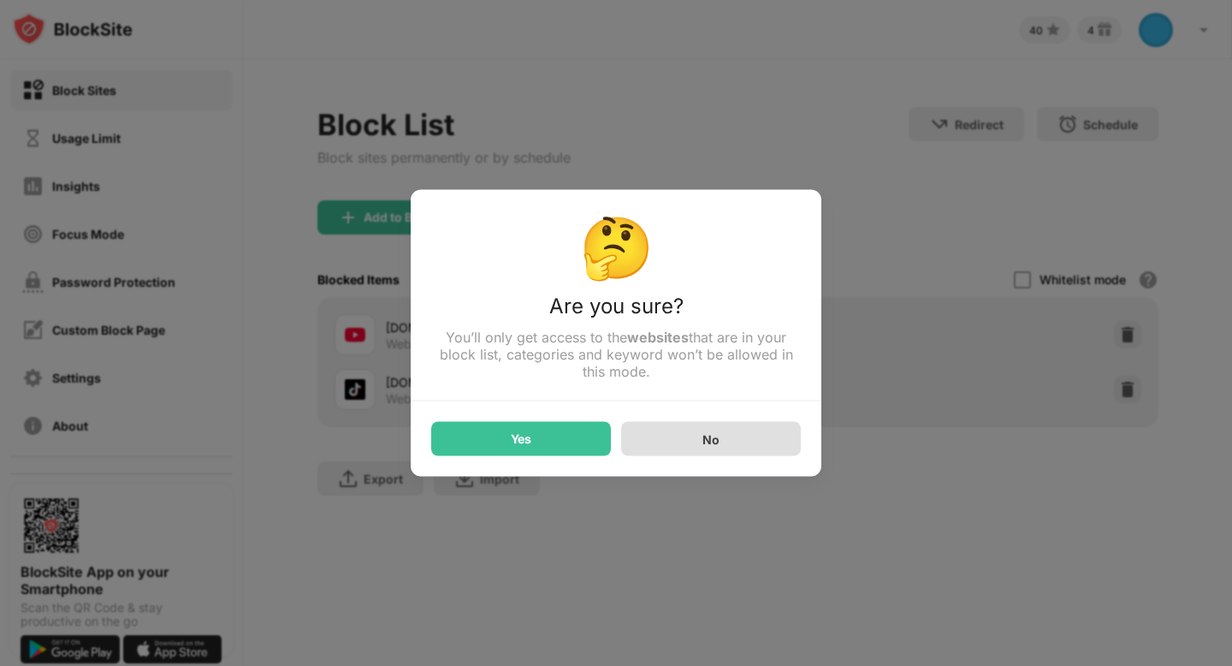
click at [721, 446] on div "No" at bounding box center [711, 439] width 180 height 34
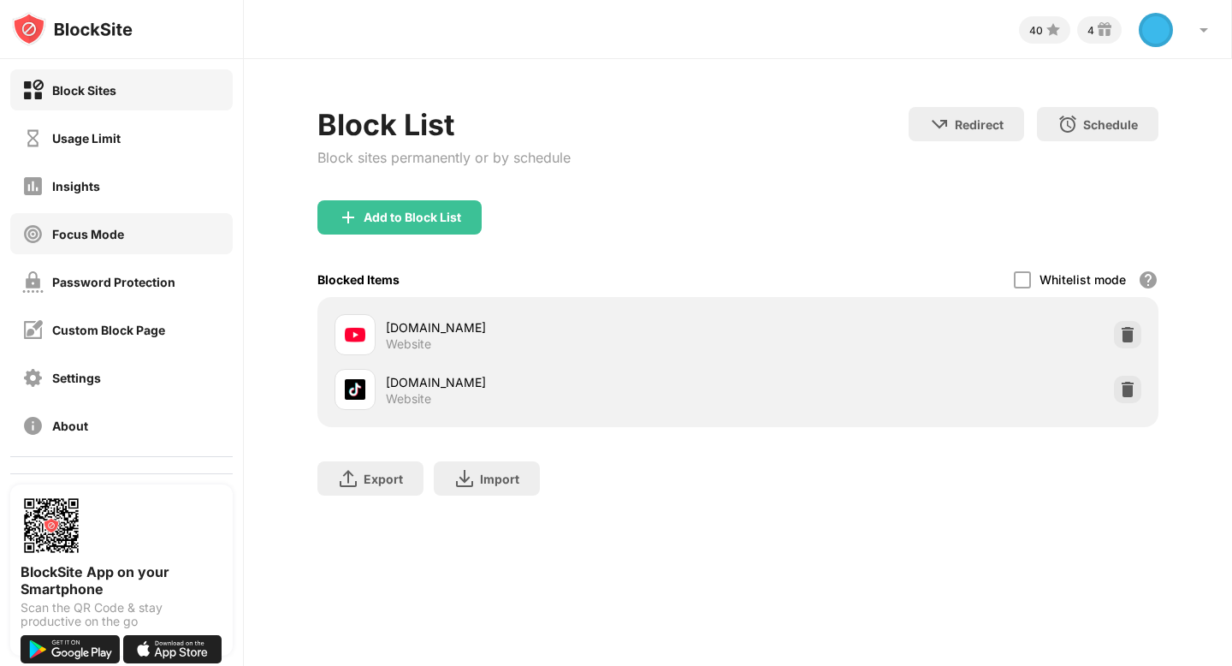
click at [52, 228] on div "Focus Mode" at bounding box center [88, 234] width 72 height 15
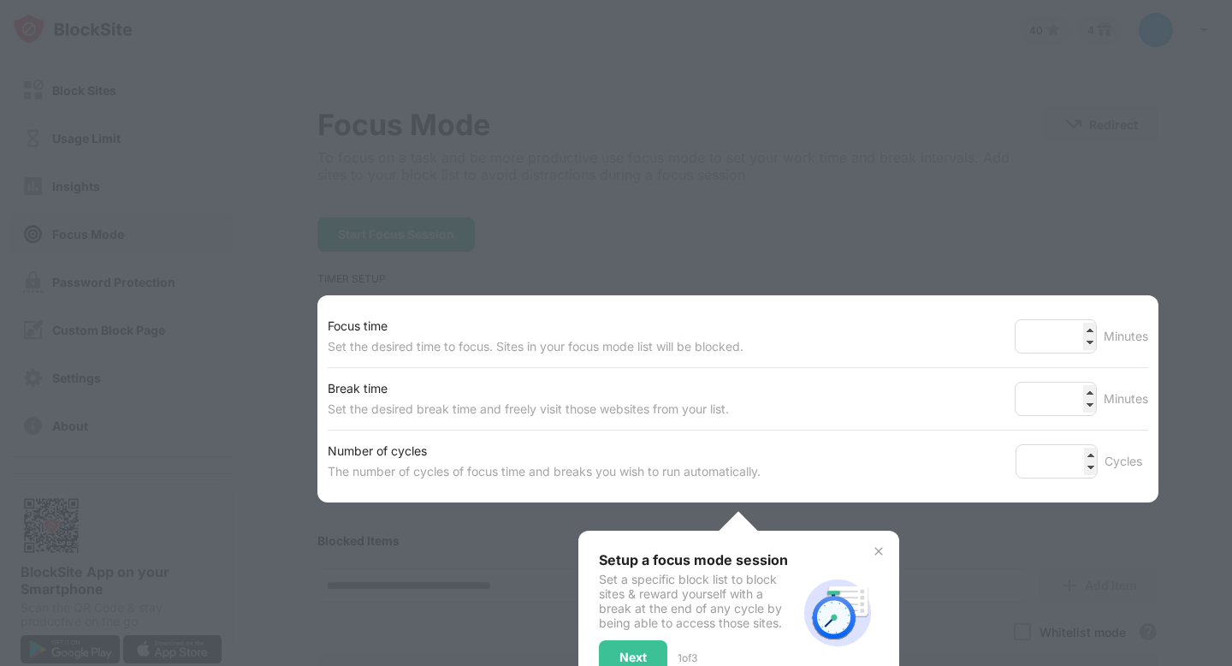
click at [65, 142] on div at bounding box center [616, 333] width 1232 height 666
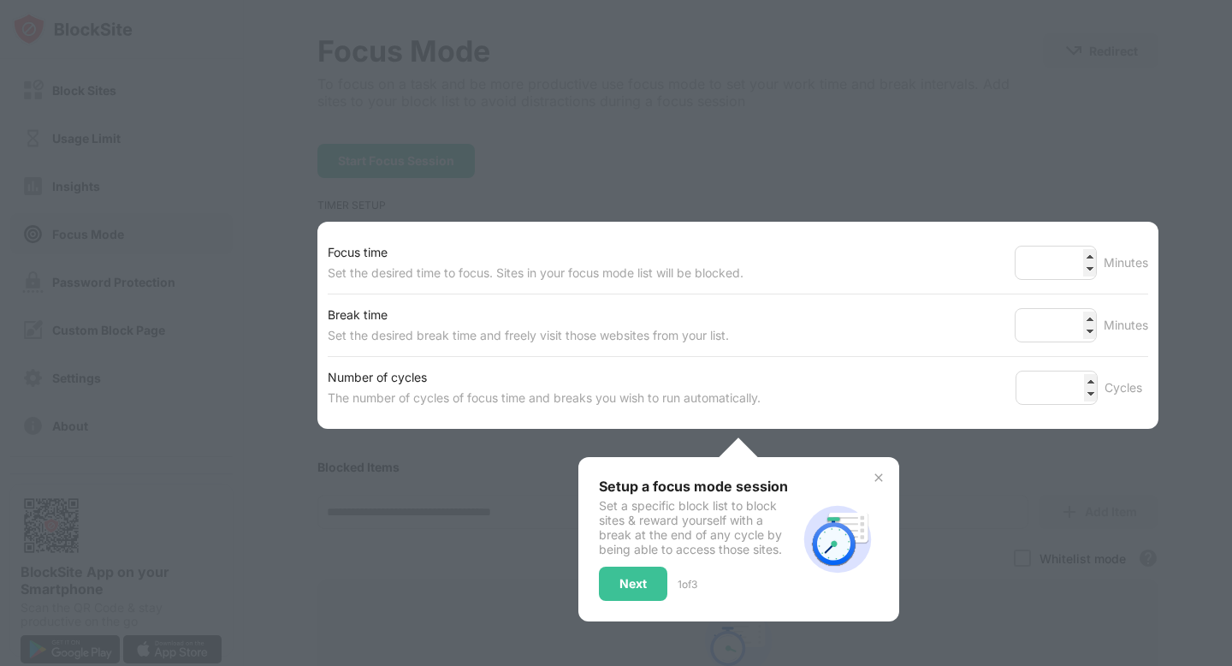
scroll to position [139, 0]
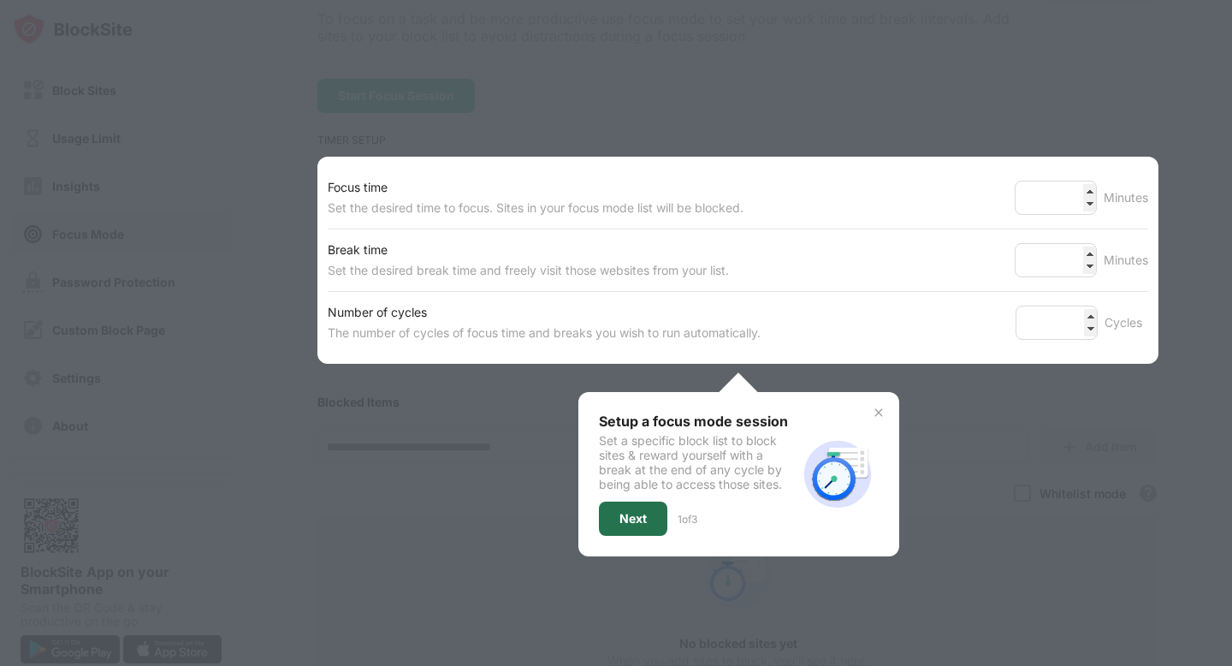
click at [624, 508] on div "Next" at bounding box center [633, 518] width 68 height 34
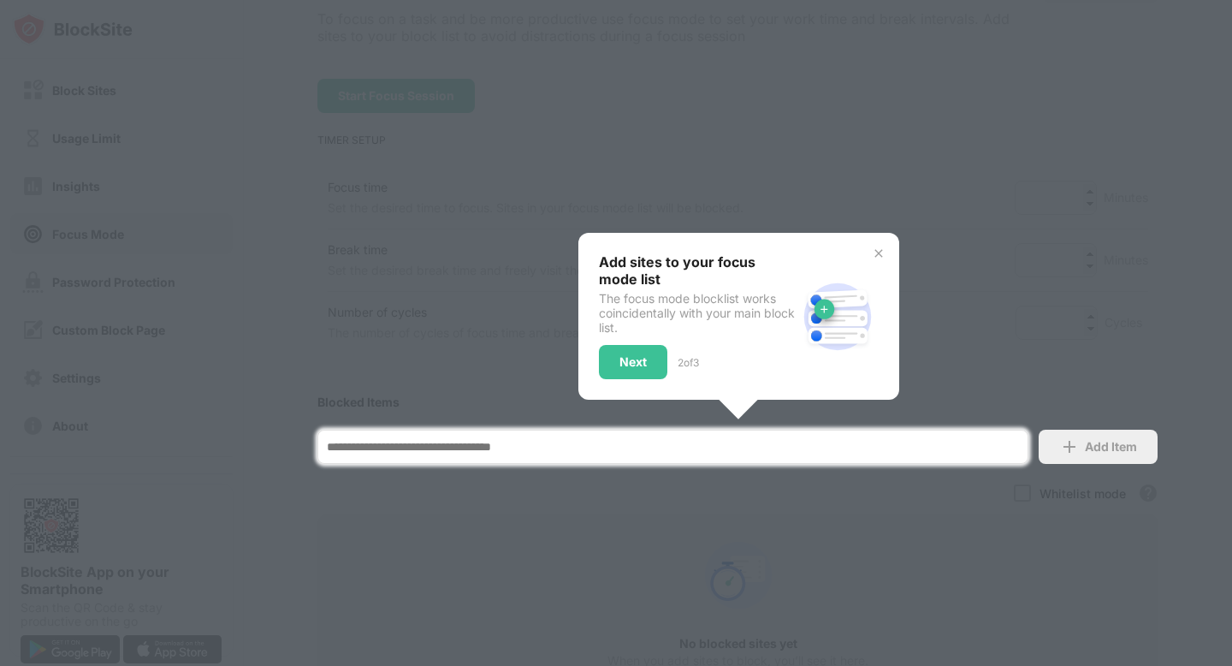
scroll to position [305, 0]
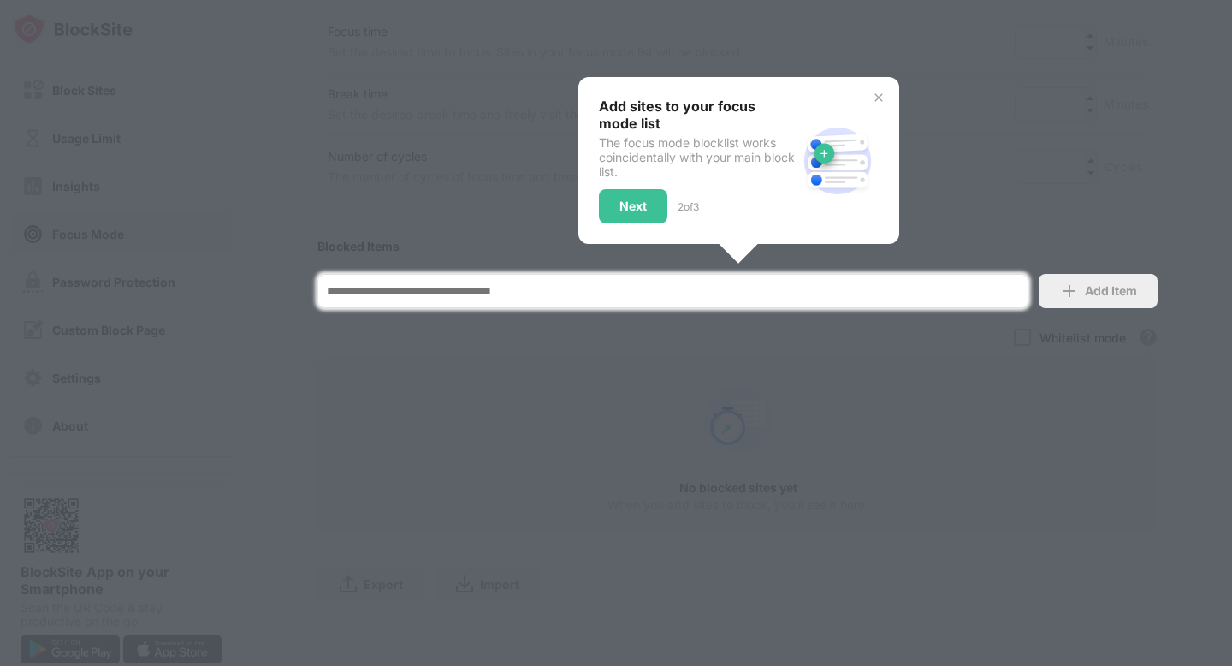
click at [662, 196] on div "Next 2 of 3" at bounding box center [698, 206] width 198 height 34
click at [661, 196] on div "Next 2 of 3" at bounding box center [698, 206] width 198 height 34
click at [619, 205] on div "Next" at bounding box center [633, 206] width 68 height 34
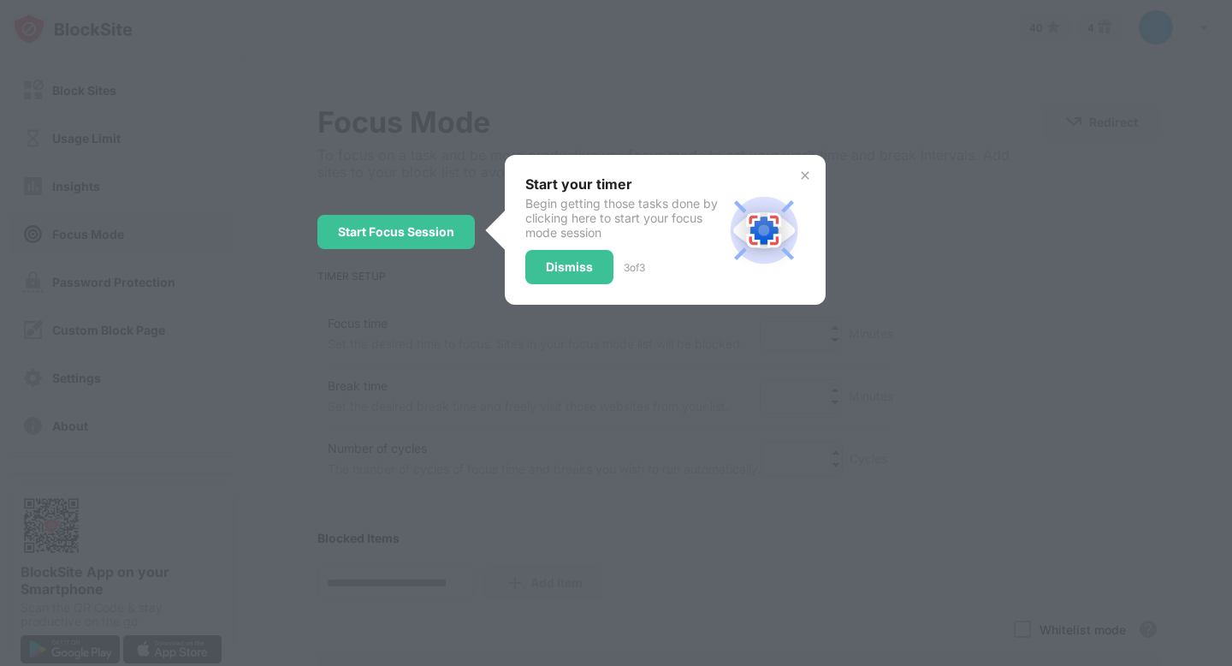
scroll to position [0, 0]
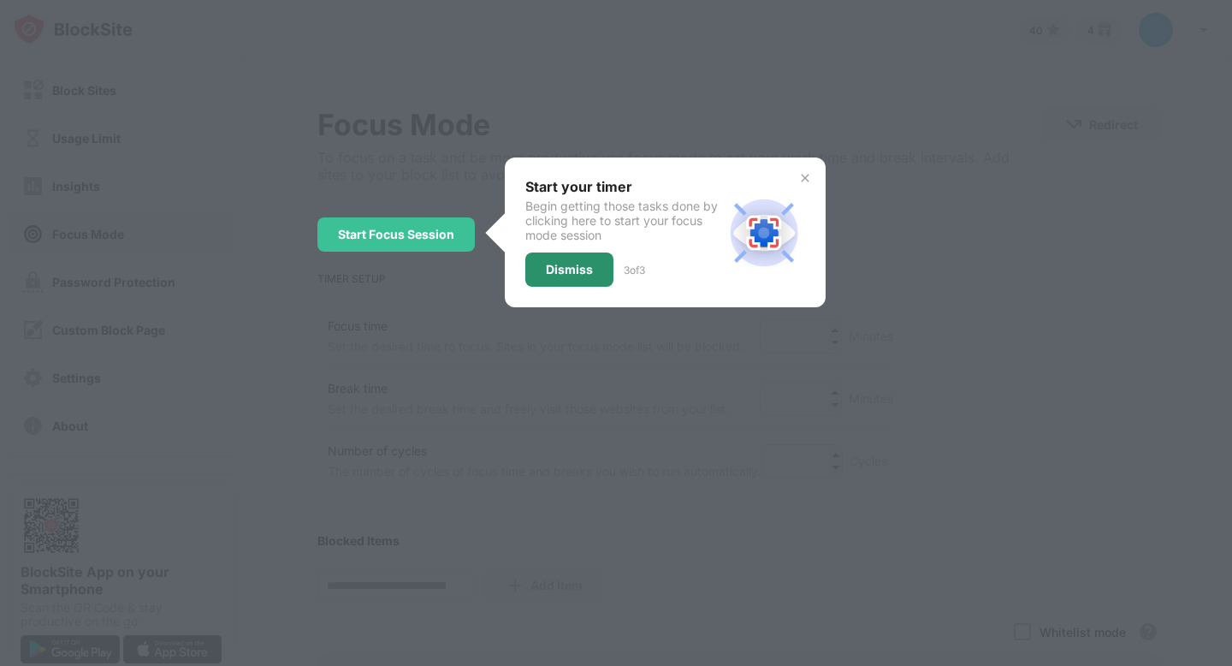
click at [565, 263] on div "Dismiss" at bounding box center [569, 270] width 47 height 14
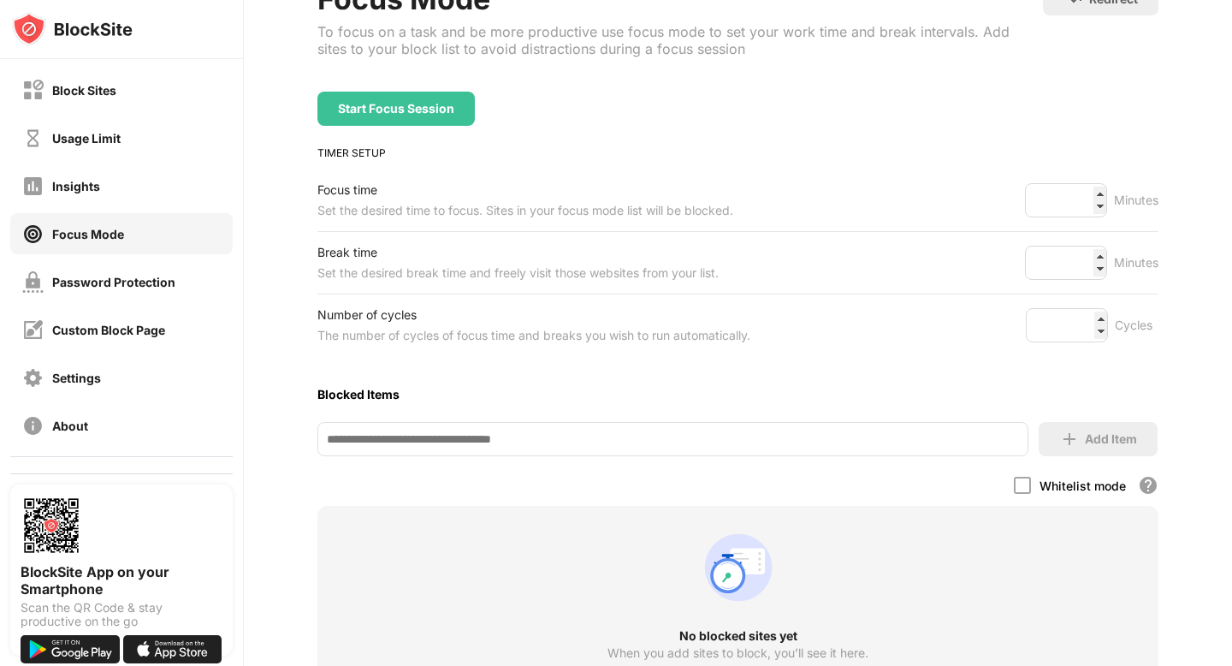
scroll to position [285, 0]
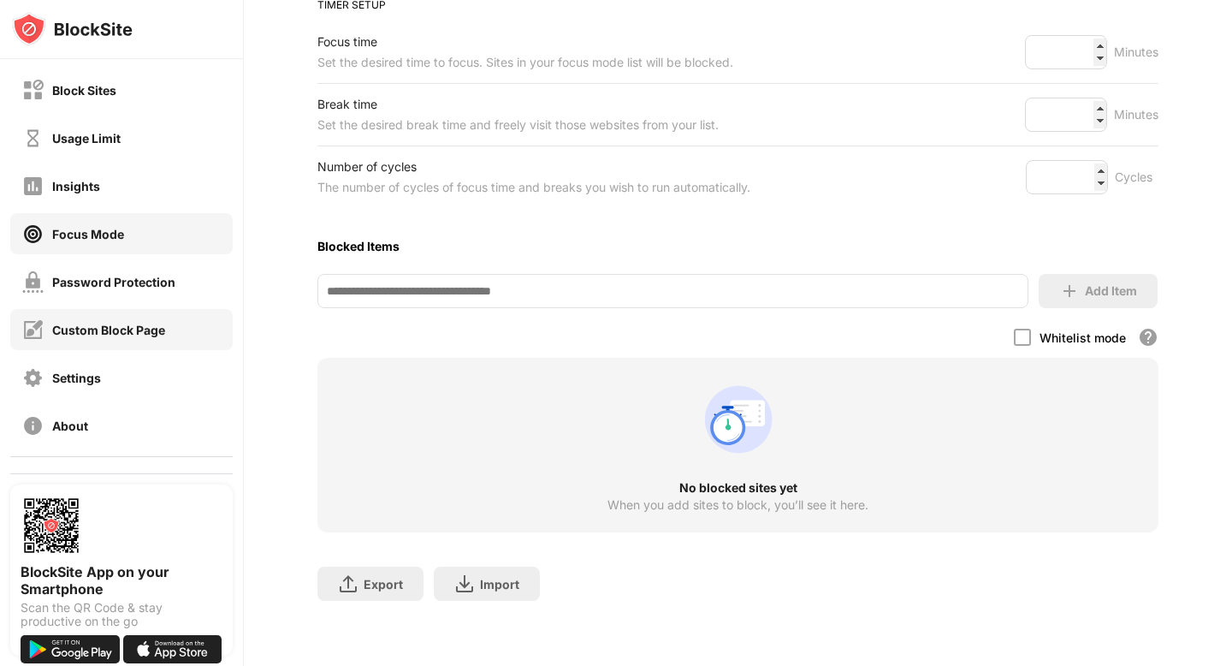
click at [111, 328] on div "Custom Block Page" at bounding box center [108, 330] width 113 height 15
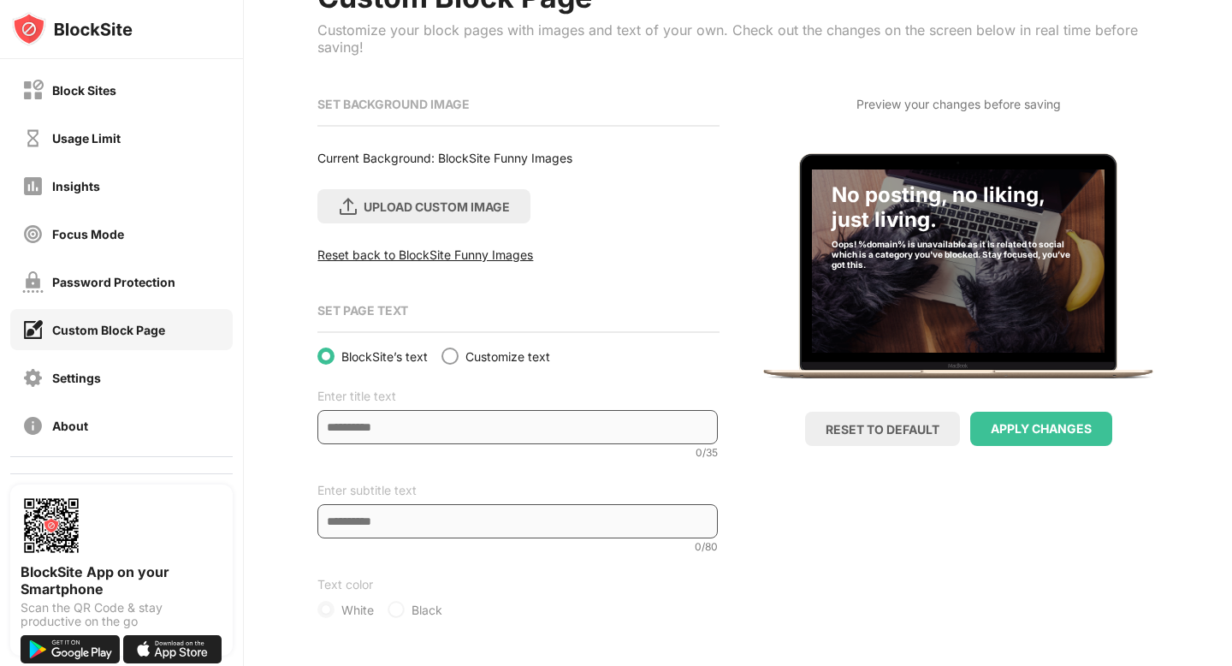
scroll to position [139, 0]
click at [412, 200] on div "UPLOAD CUSTOM IMAGE" at bounding box center [437, 206] width 146 height 15
click at [0, 0] on input "UPLOAD CUSTOM IMAGE" at bounding box center [0, 0] width 0 height 0
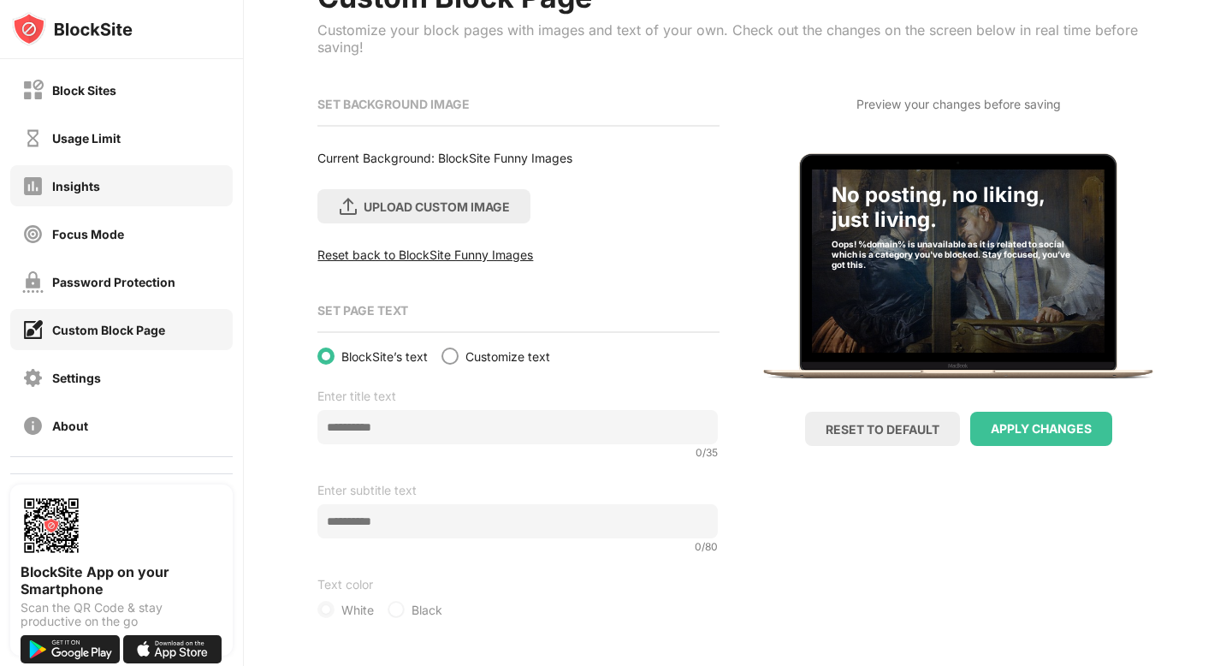
click at [100, 198] on div "Insights" at bounding box center [121, 185] width 222 height 41
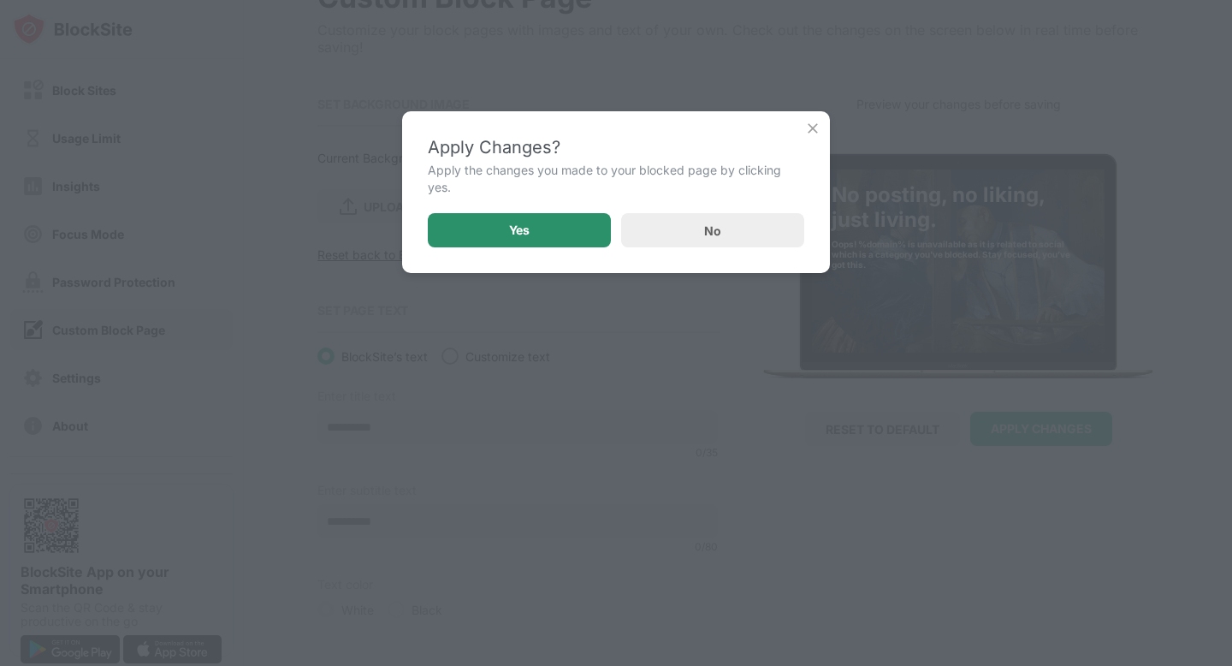
click at [560, 221] on div "Yes" at bounding box center [519, 230] width 183 height 34
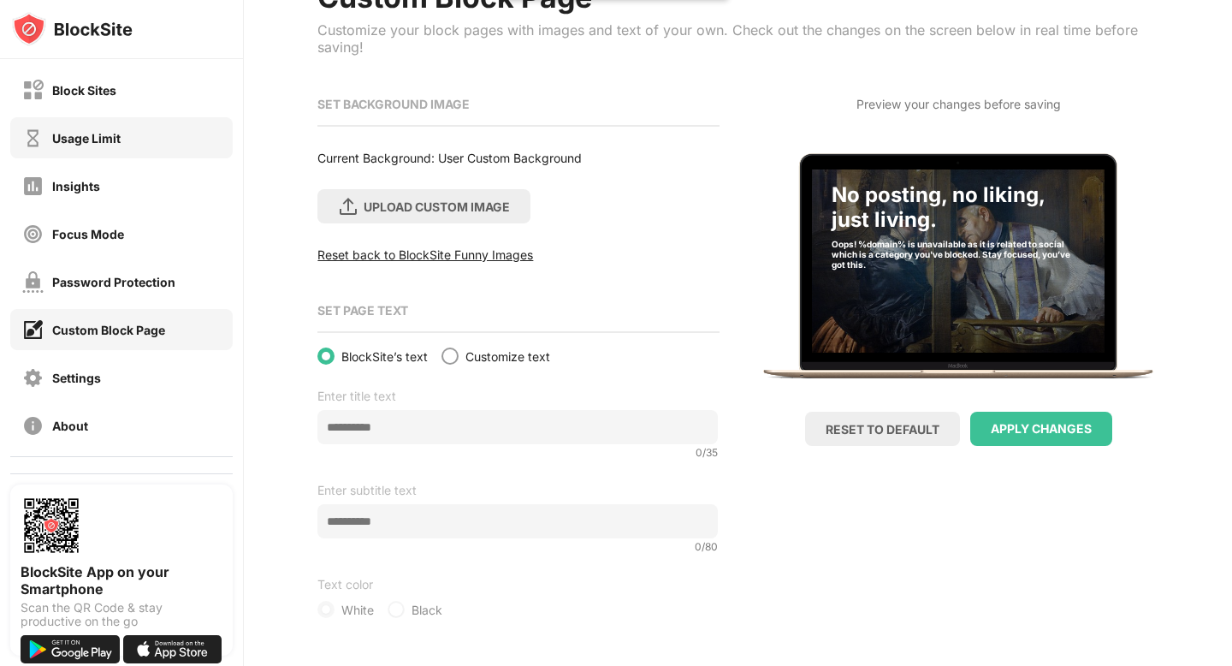
click at [96, 146] on div "Usage Limit" at bounding box center [71, 138] width 98 height 21
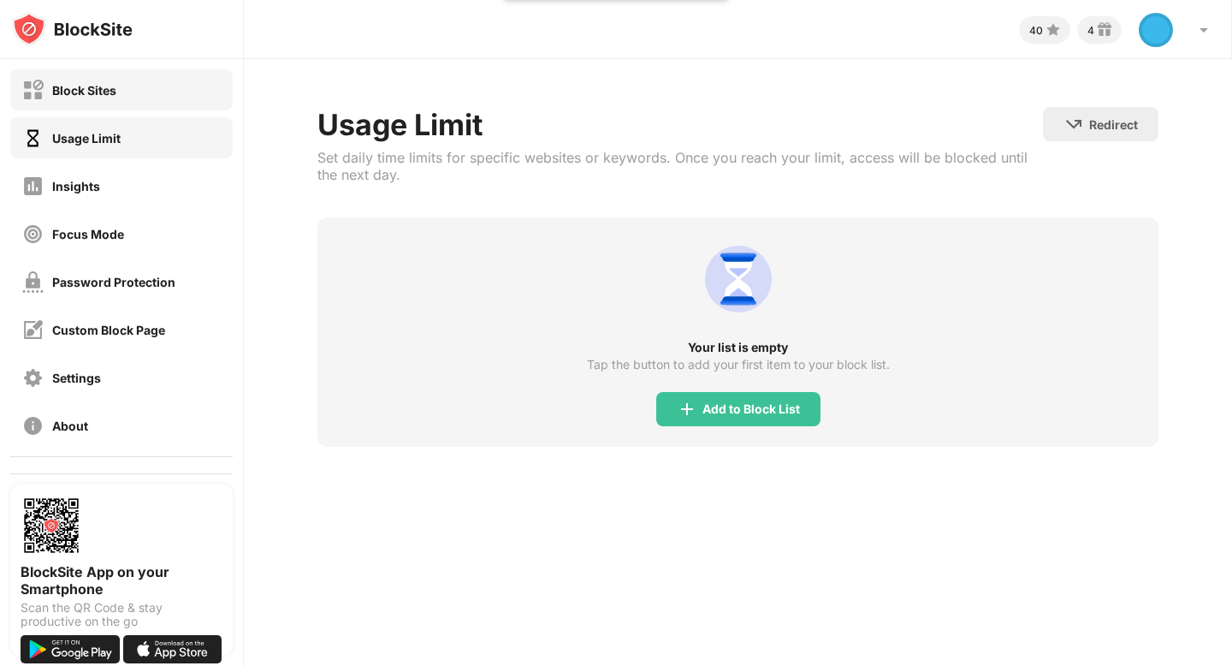
click at [85, 92] on div "Block Sites" at bounding box center [84, 90] width 64 height 15
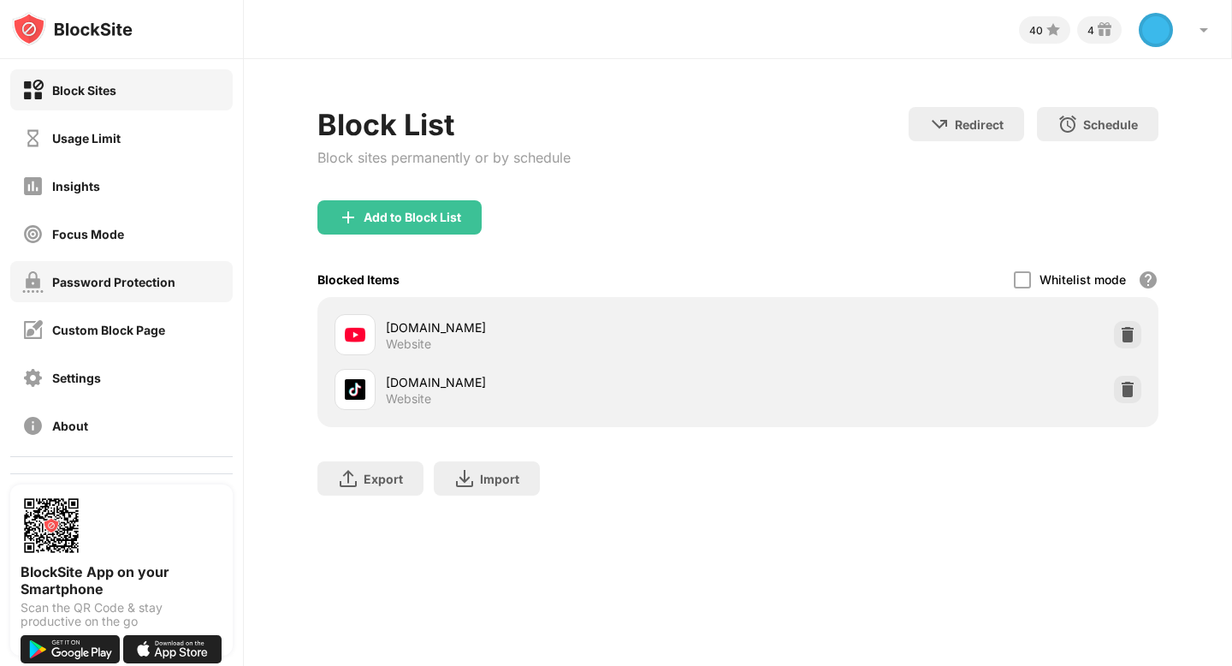
click at [116, 285] on div "Password Protection" at bounding box center [113, 282] width 123 height 15
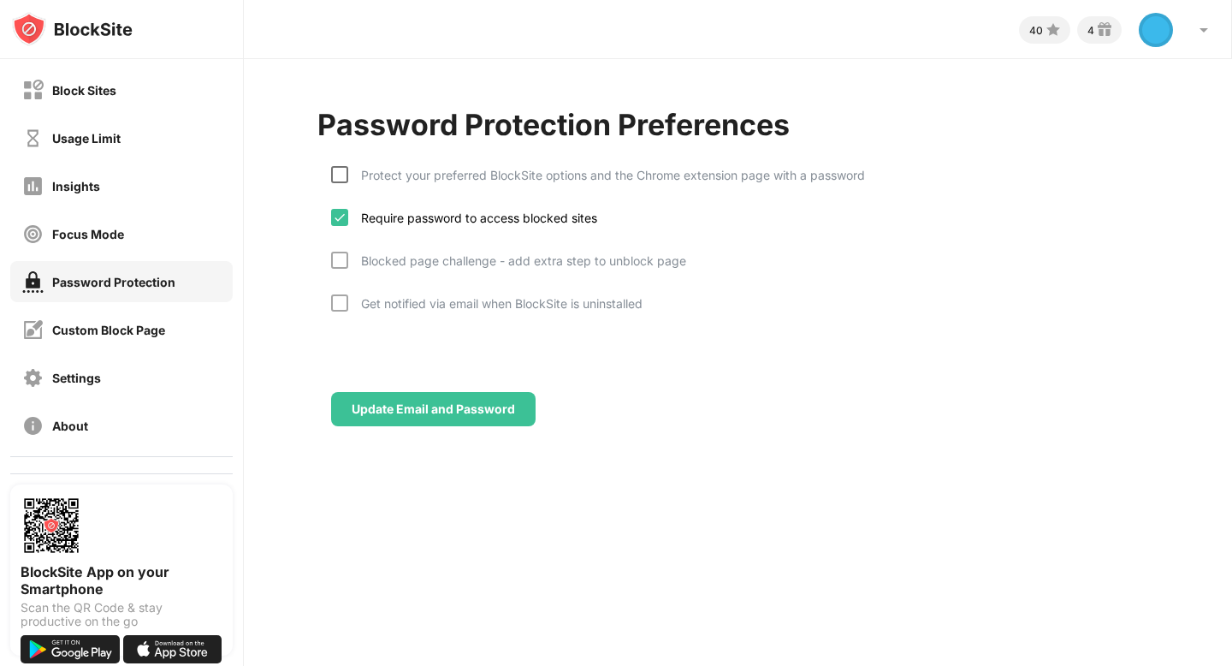
click at [339, 173] on div at bounding box center [339, 174] width 17 height 17
click at [659, 406] on div "Update Email and Password" at bounding box center [737, 381] width 840 height 89
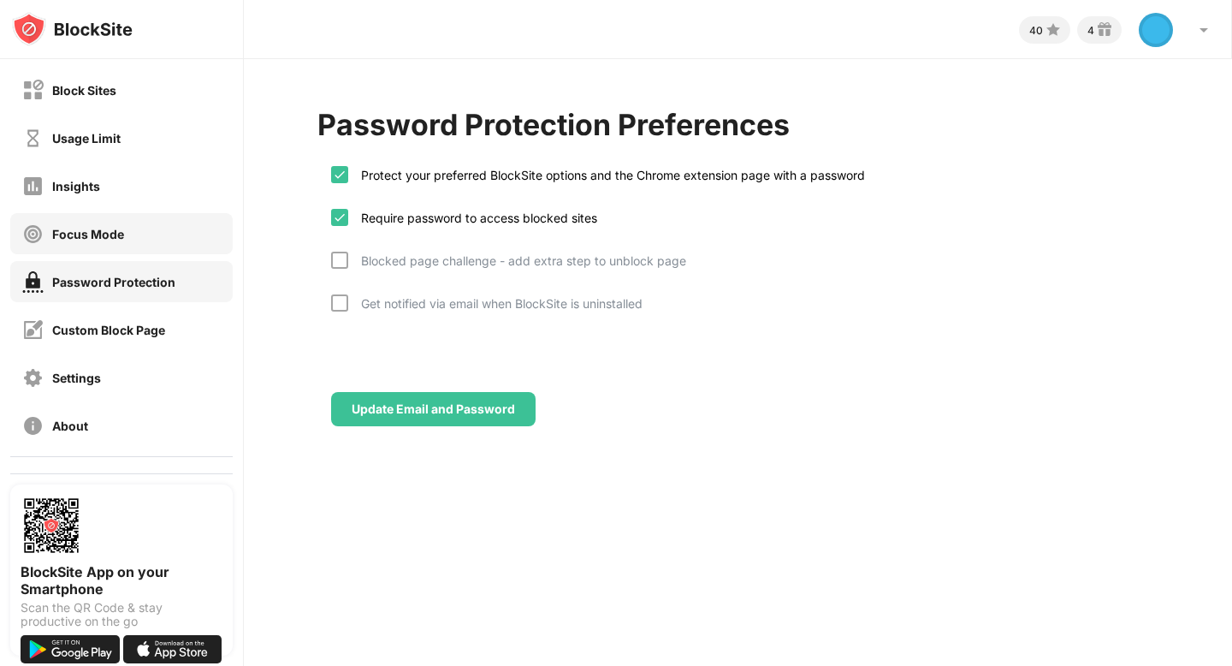
click at [92, 239] on div "Focus Mode" at bounding box center [88, 234] width 72 height 15
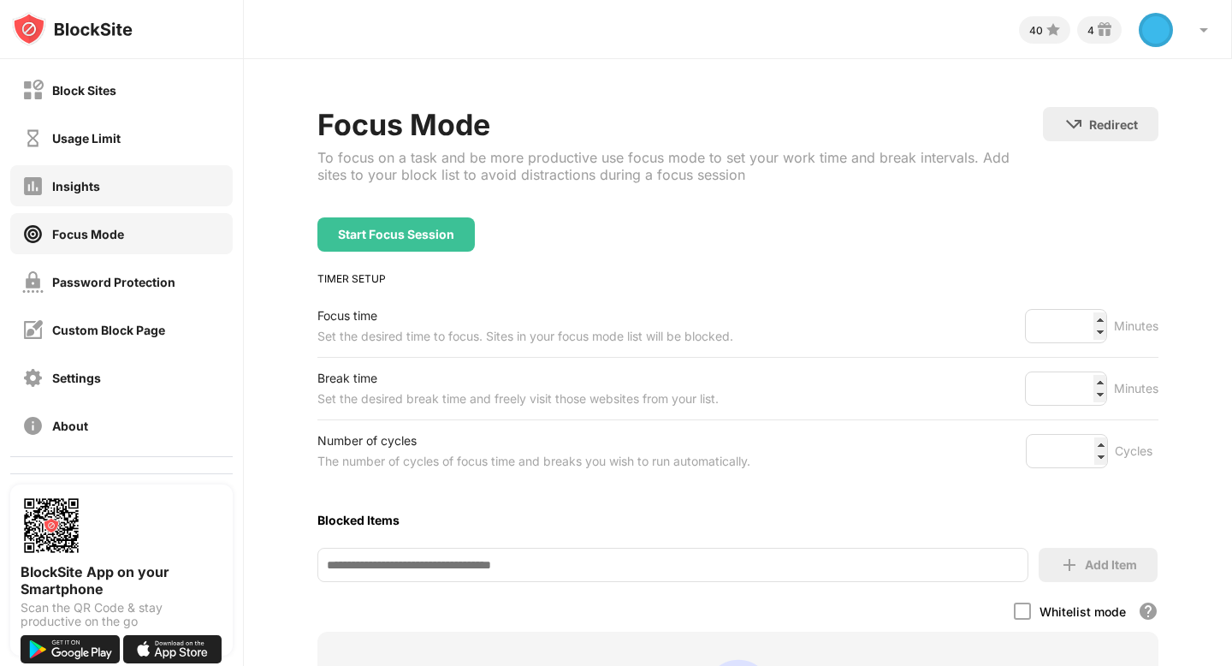
click at [92, 191] on div "Insights" at bounding box center [76, 186] width 48 height 15
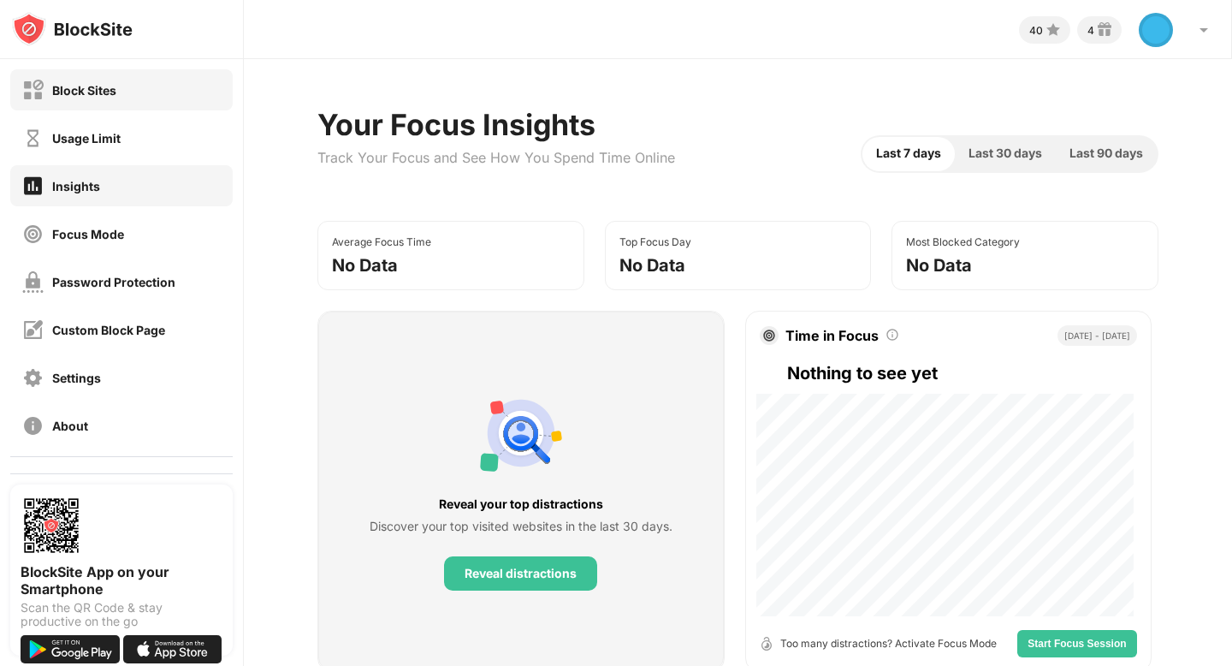
click at [109, 83] on div "Block Sites" at bounding box center [84, 90] width 64 height 15
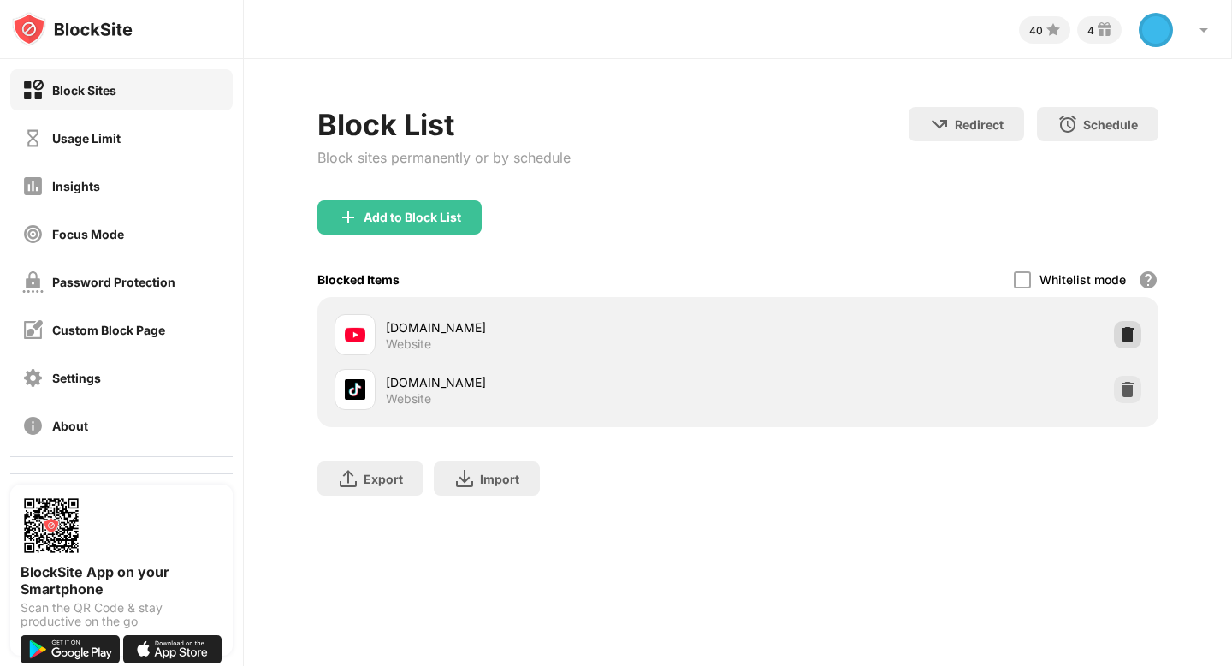
click at [1125, 329] on img at bounding box center [1127, 334] width 17 height 17
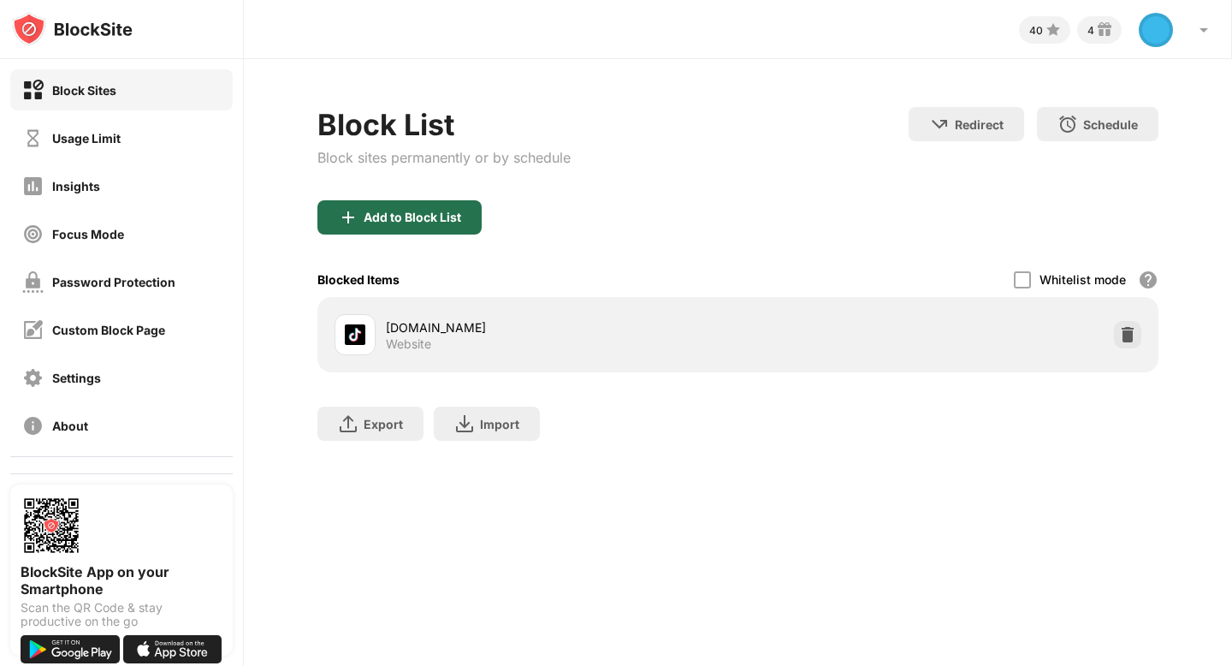
click at [400, 216] on div "Add to Block List" at bounding box center [413, 218] width 98 height 14
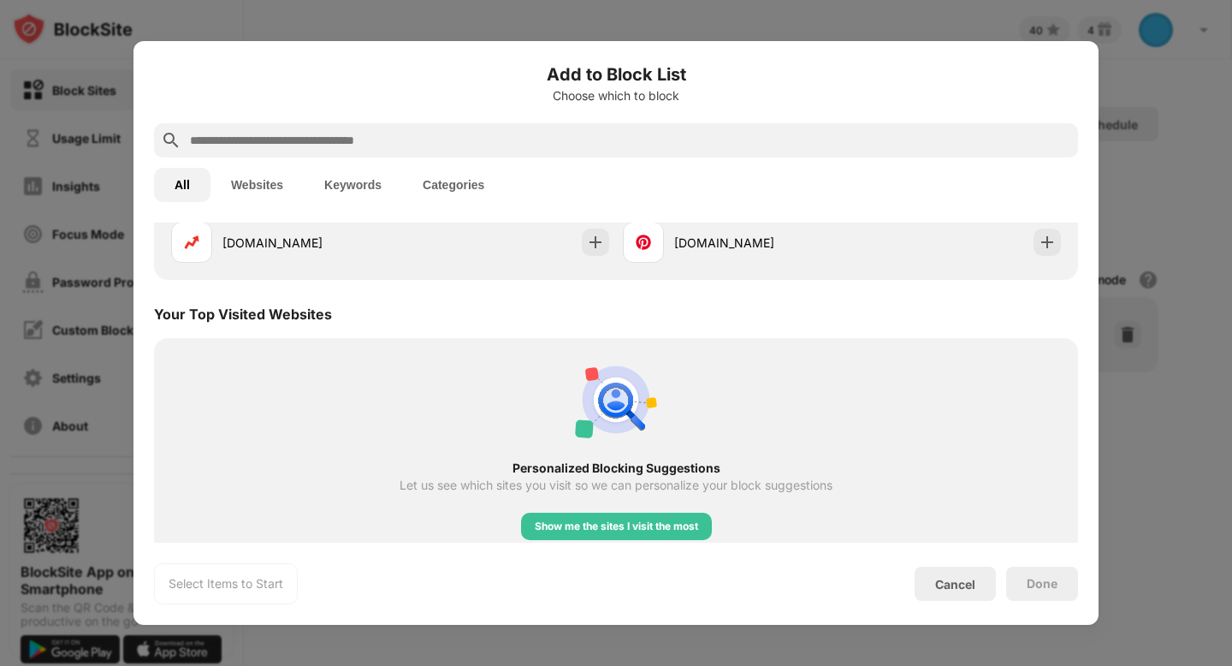
scroll to position [181, 0]
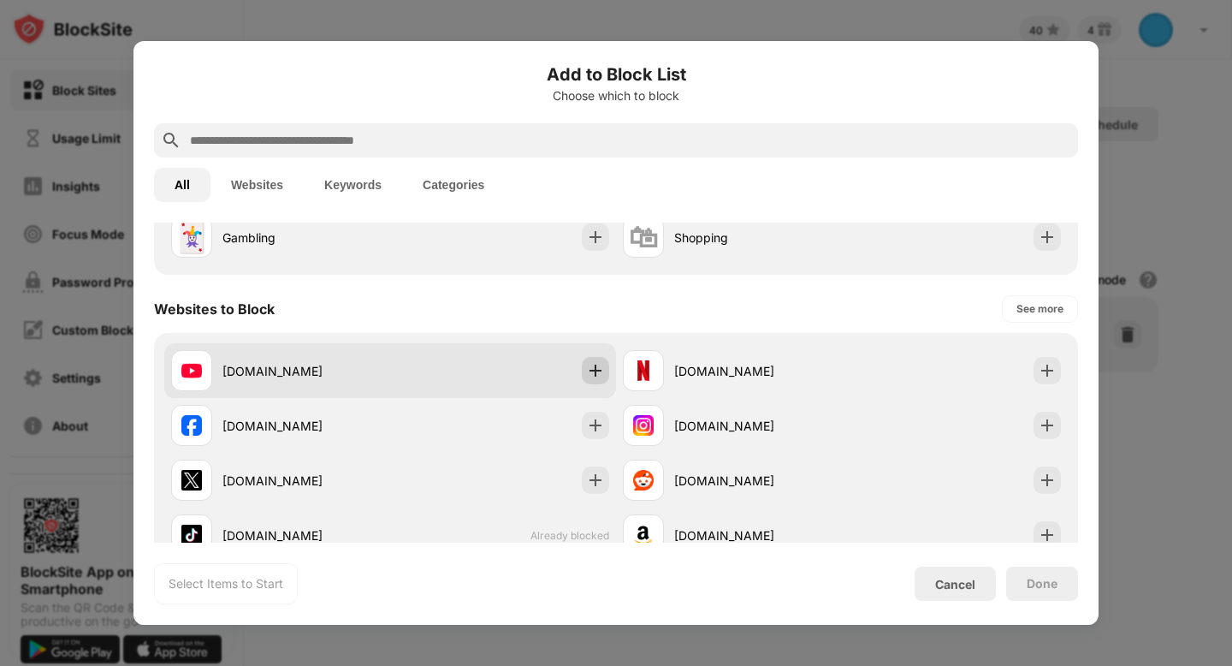
click at [587, 377] on img at bounding box center [595, 370] width 17 height 17
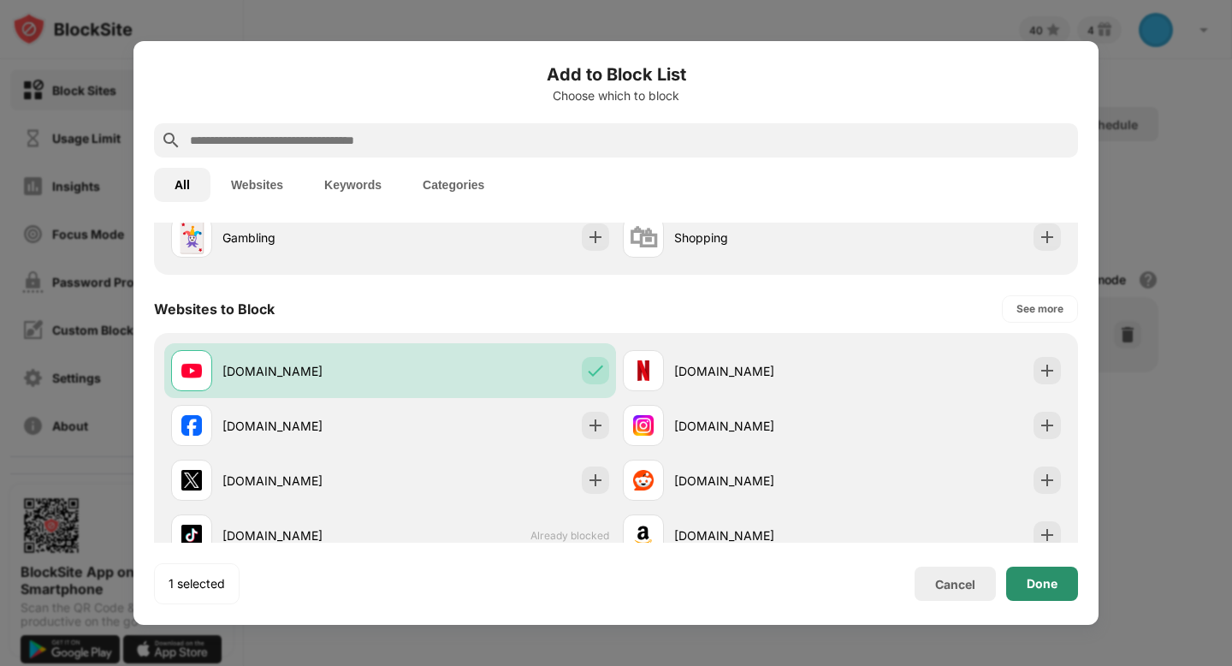
click at [1057, 582] on div "Done" at bounding box center [1042, 584] width 31 height 14
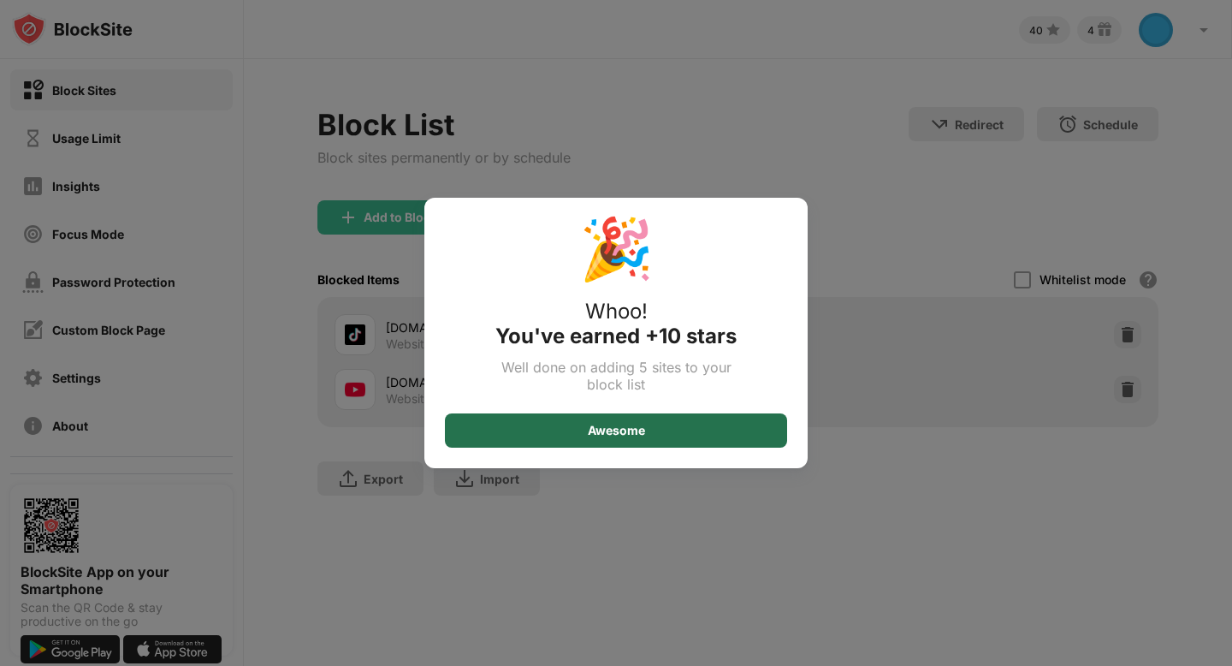
click at [719, 424] on div "Awesome" at bounding box center [616, 430] width 342 height 34
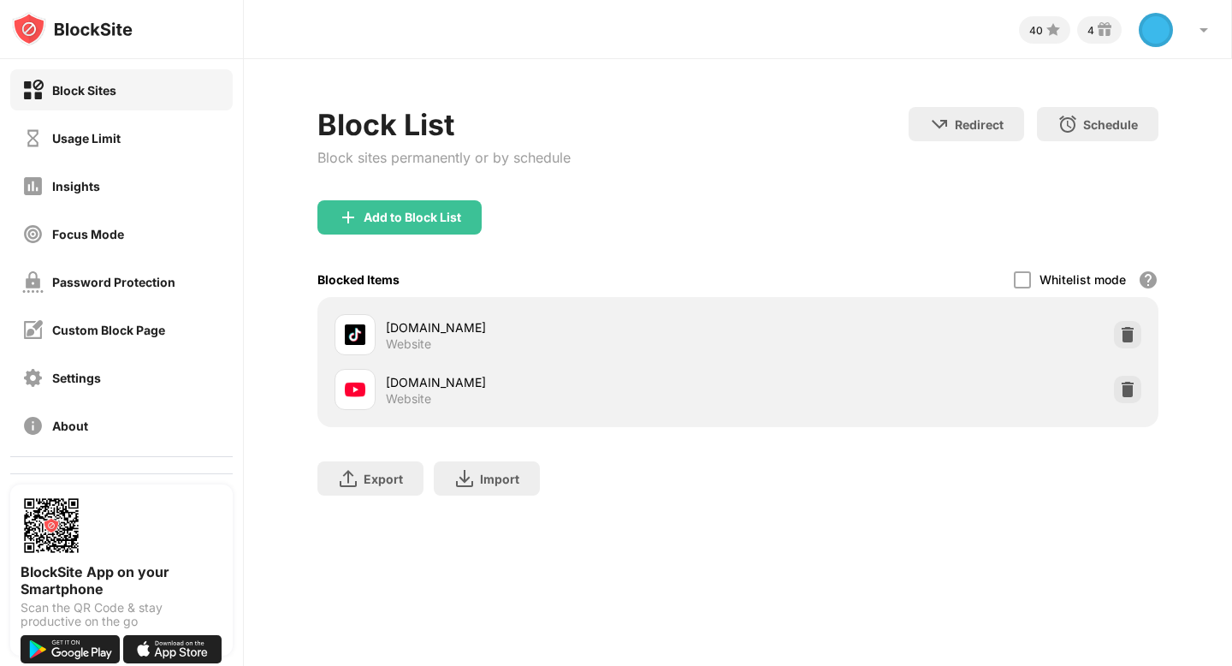
click at [603, 89] on div "Block List Block sites permanently or by schedule Redirect Choose a site to be …" at bounding box center [738, 309] width 988 height 501
